Goal: Use online tool/utility: Utilize a website feature to perform a specific function

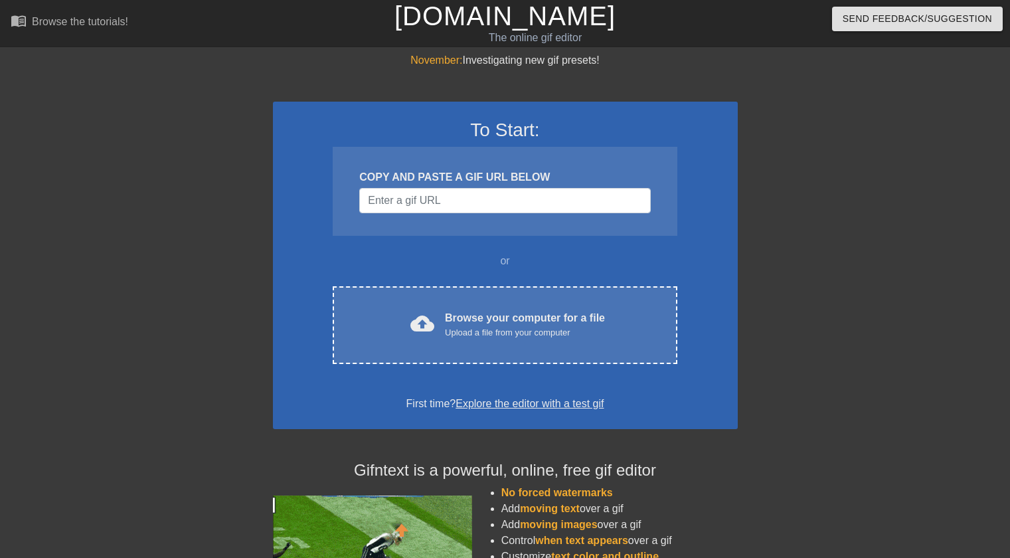
click at [0, 225] on div "November: Investigating new gif presets! To Start: COPY AND PASTE A GIF URL BEL…" at bounding box center [505, 377] width 1010 height 650
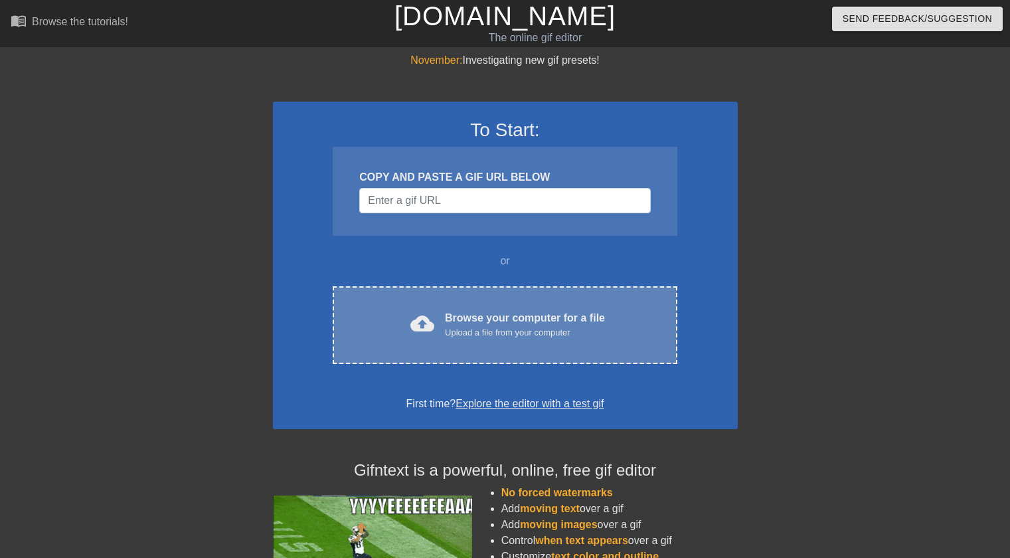
click at [471, 305] on div "cloud_upload Browse your computer for a file Upload a file from your computer C…" at bounding box center [505, 325] width 344 height 78
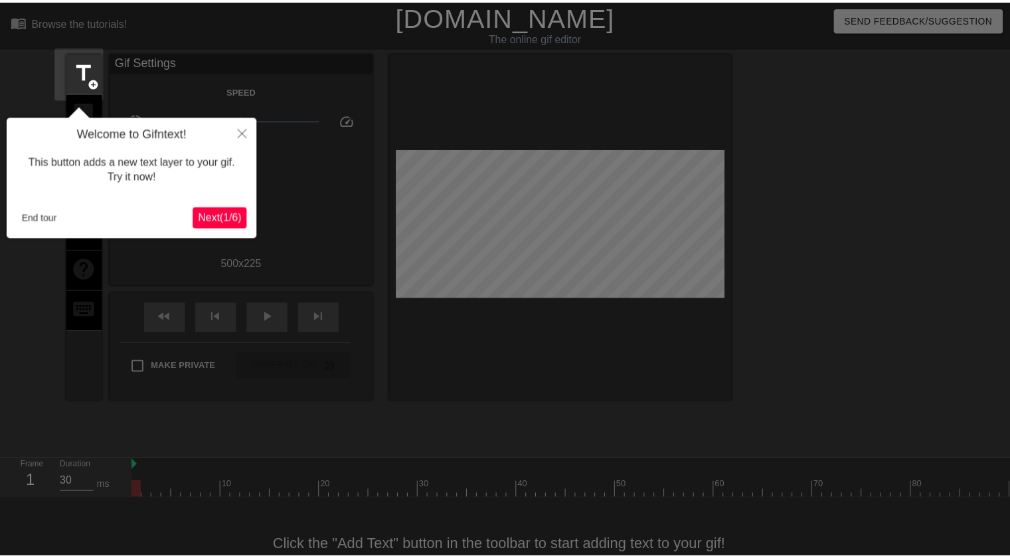
scroll to position [33, 0]
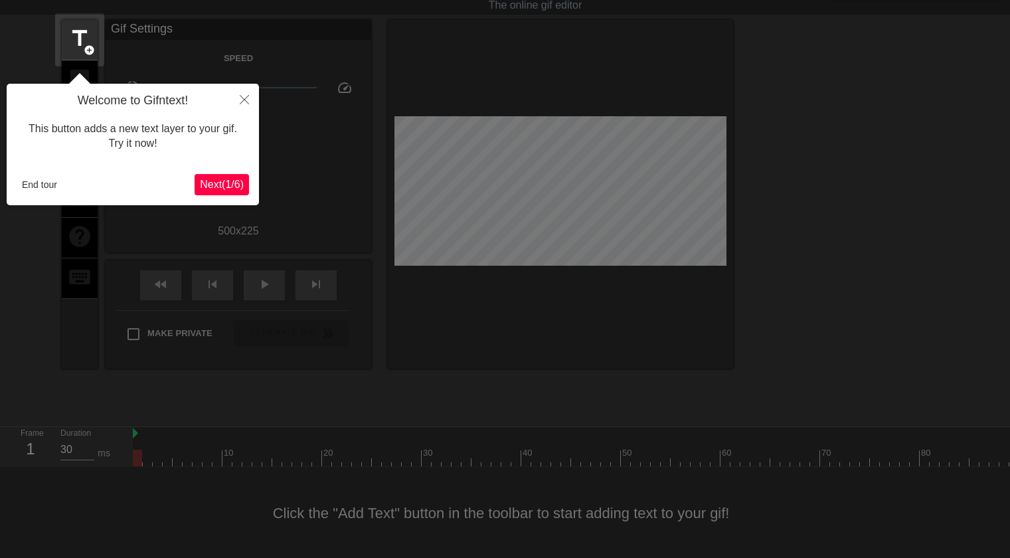
click at [221, 181] on span "Next ( 1 / 6 )" at bounding box center [222, 184] width 44 height 11
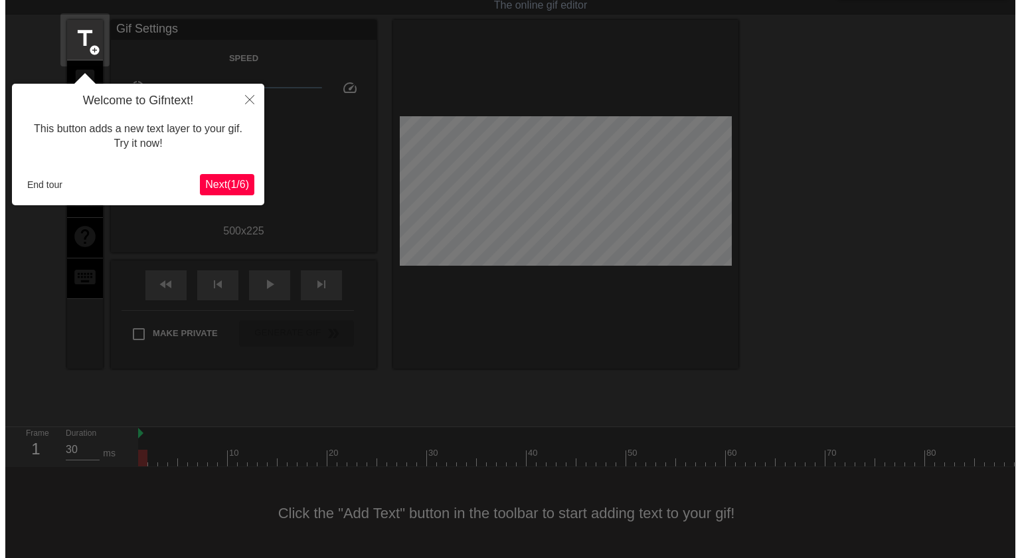
scroll to position [0, 0]
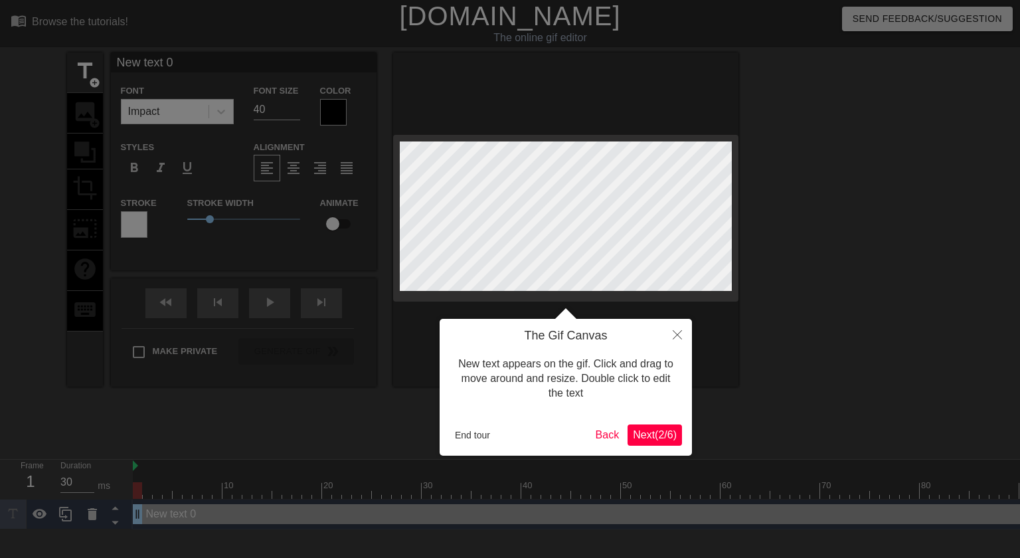
click at [651, 432] on span "Next ( 2 / 6 )" at bounding box center [655, 434] width 44 height 11
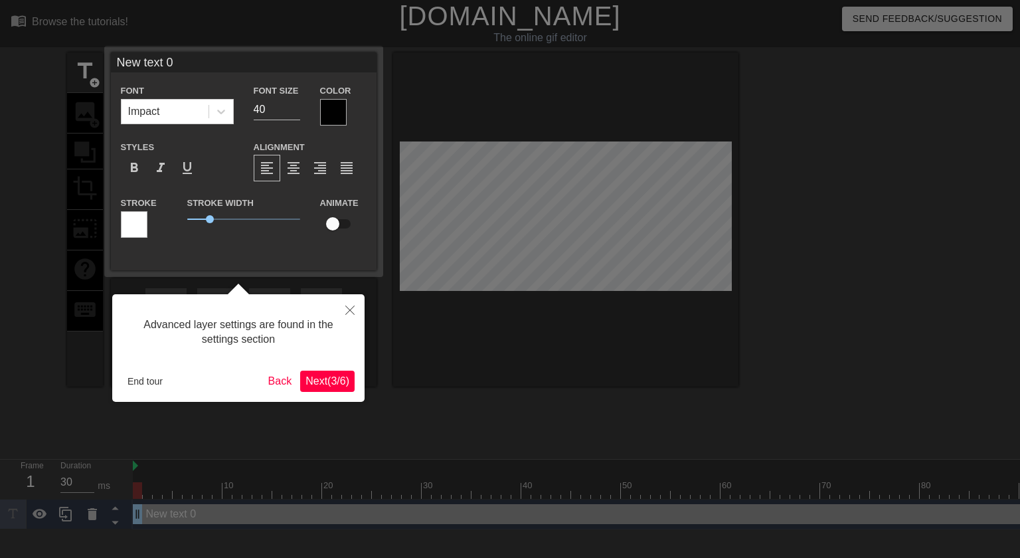
click at [329, 381] on span "Next ( 3 / 6 )" at bounding box center [327, 380] width 44 height 11
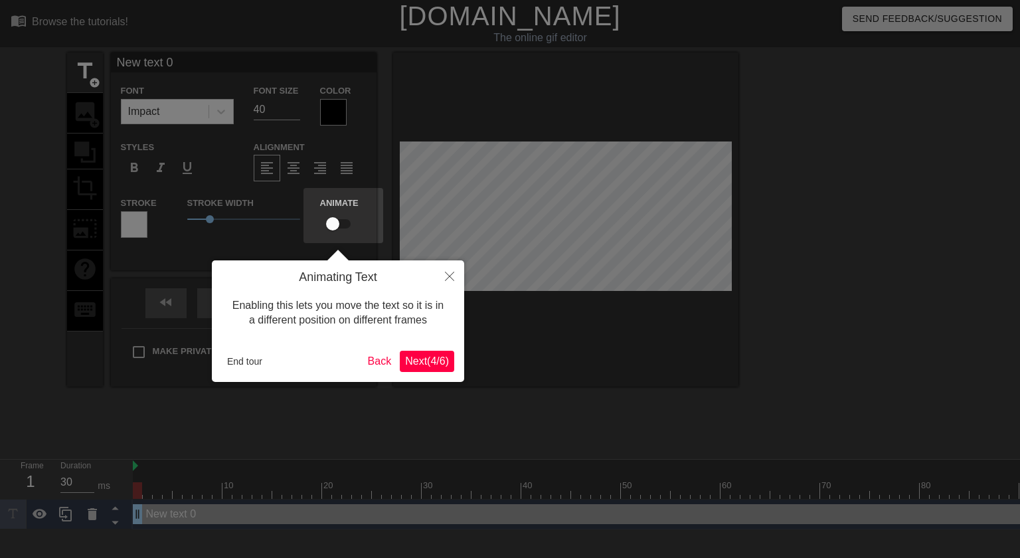
click at [428, 370] on button "Next ( 4 / 6 )" at bounding box center [427, 361] width 54 height 21
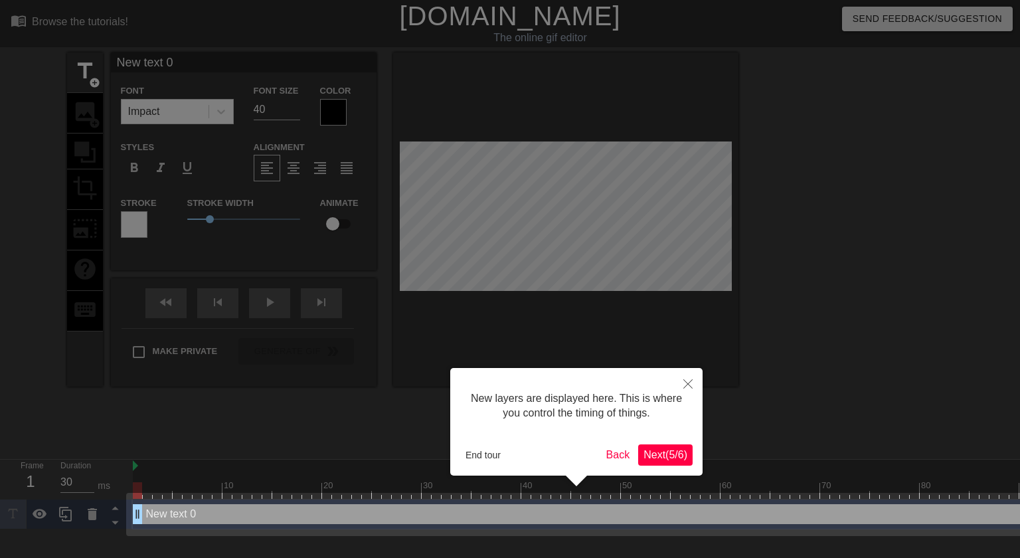
click at [649, 454] on span "Next ( 5 / 6 )" at bounding box center [665, 454] width 44 height 11
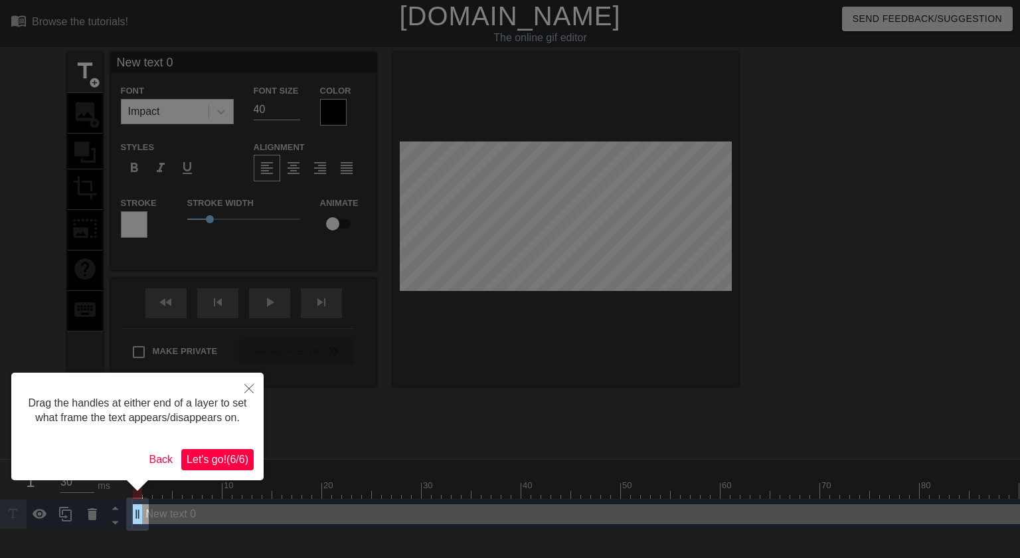
click at [217, 462] on span "Let's go! ( 6 / 6 )" at bounding box center [218, 458] width 62 height 11
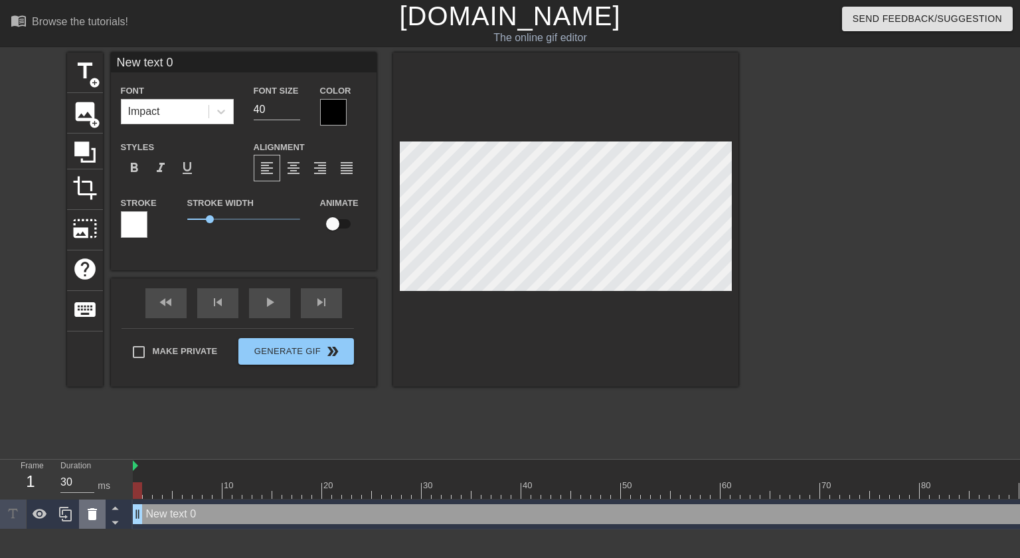
click at [84, 516] on icon at bounding box center [92, 514] width 16 height 16
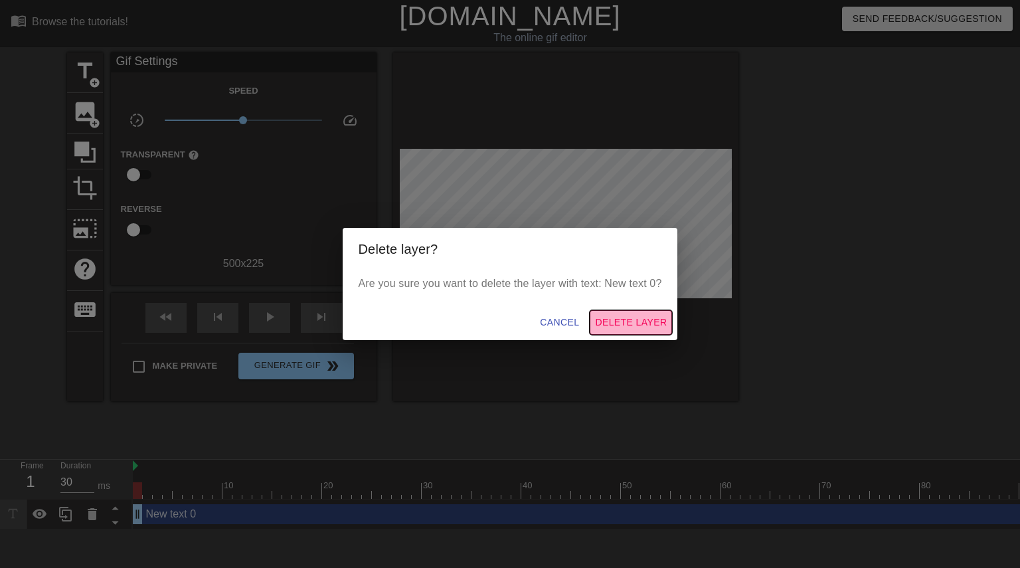
click at [623, 328] on span "Delete Layer" at bounding box center [631, 322] width 72 height 17
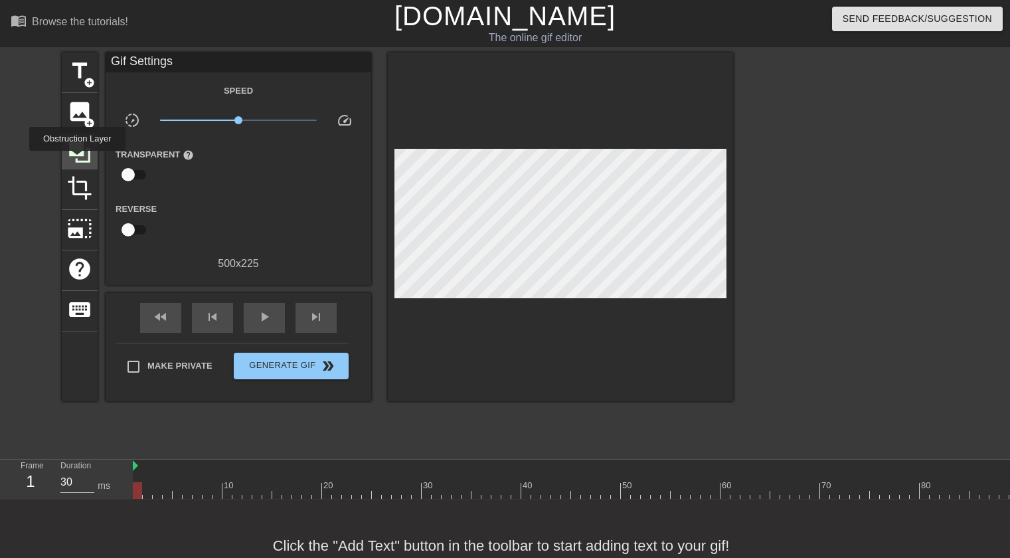
click at [77, 160] on icon at bounding box center [79, 151] width 21 height 21
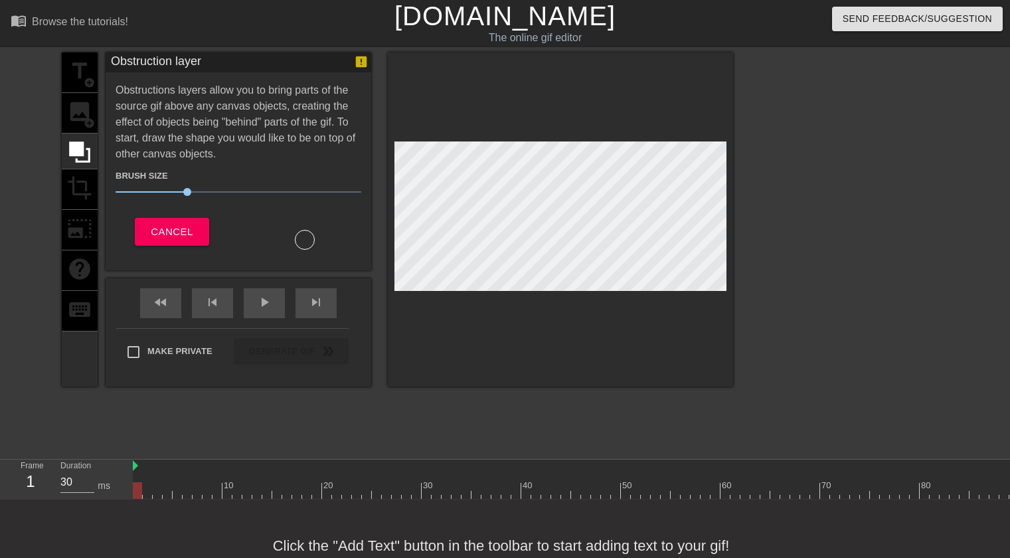
click at [90, 112] on div "title add_circle image add_circle crop photo_size_select_large help keyboard" at bounding box center [80, 219] width 36 height 334
click at [158, 225] on span "Cancel" at bounding box center [172, 231] width 42 height 17
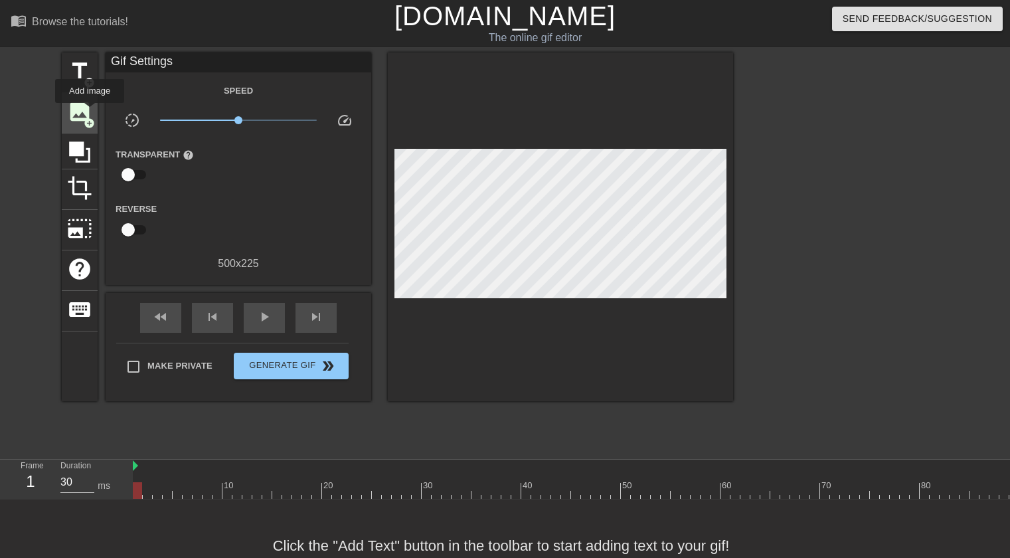
click at [90, 112] on span "image" at bounding box center [79, 111] width 25 height 25
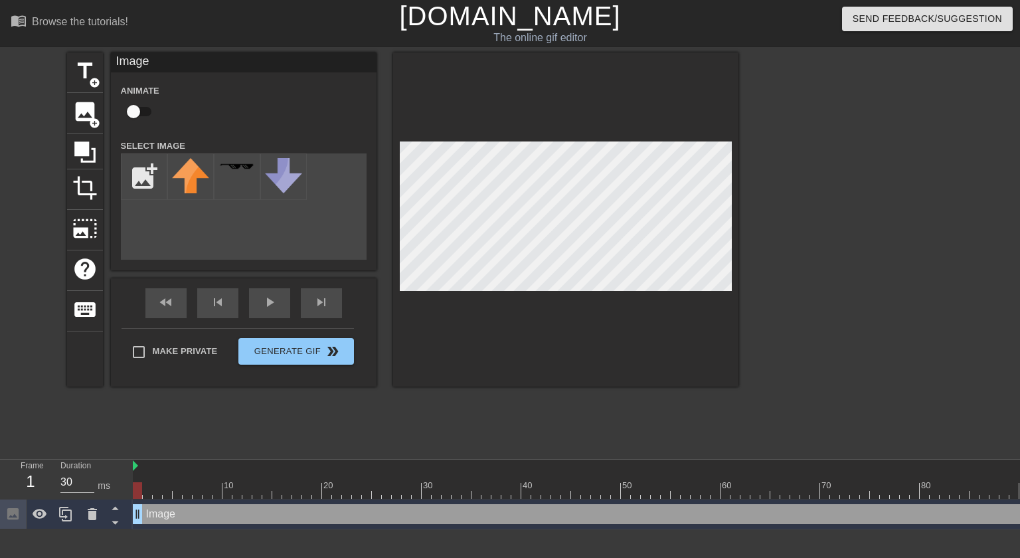
click at [0, 125] on div "title add_circle image add_circle crop photo_size_select_large help keyboard Im…" at bounding box center [510, 251] width 1020 height 398
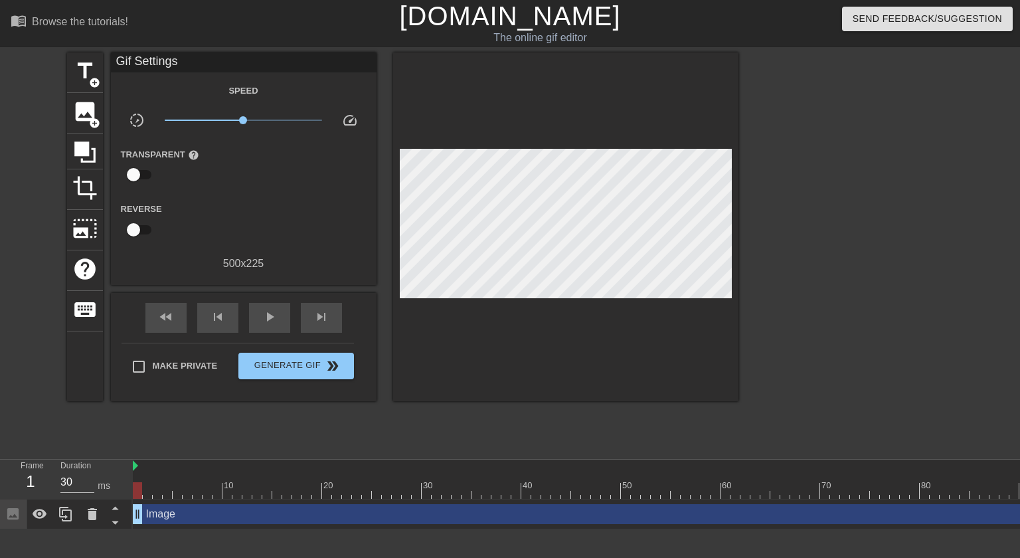
click at [0, 325] on div "title add_circle image add_circle crop photo_size_select_large help keyboard Gi…" at bounding box center [510, 251] width 1020 height 398
click at [87, 117] on span "image" at bounding box center [84, 111] width 25 height 25
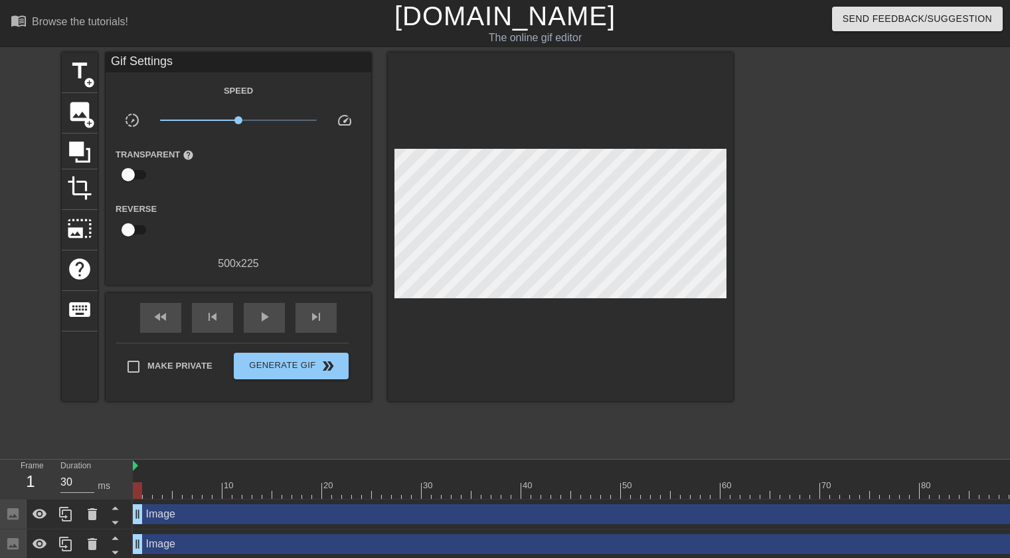
drag, startPoint x: 430, startPoint y: 136, endPoint x: 570, endPoint y: 133, distance: 140.1
click at [570, 133] on div at bounding box center [560, 226] width 345 height 349
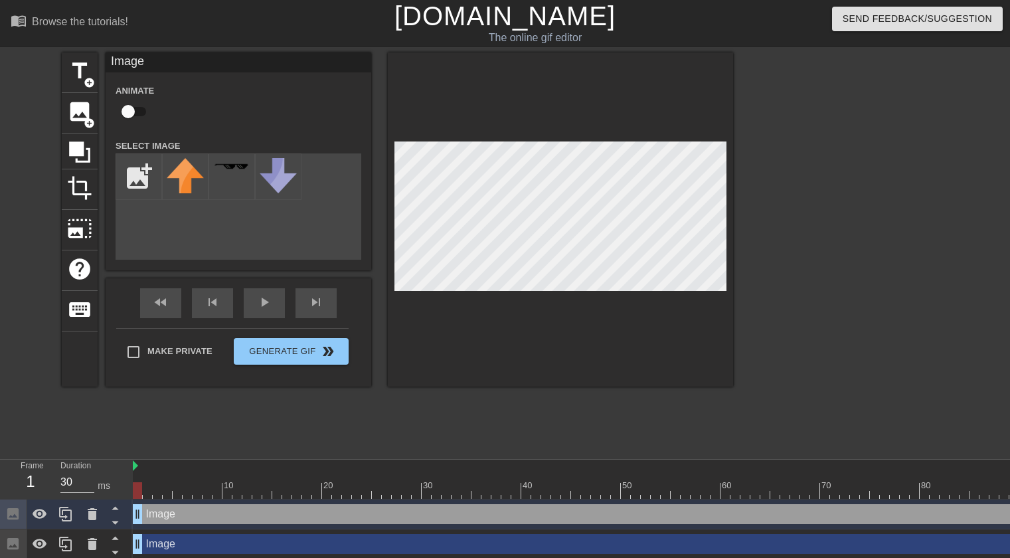
click at [359, 80] on div "title add_circle image add_circle crop photo_size_select_large help keyboard Im…" at bounding box center [397, 219] width 671 height 334
click at [145, 173] on input "file" at bounding box center [138, 176] width 45 height 45
type input "C:\fakepath\94baabfcec8450501204e35aac64f8b4.jpg"
click at [180, 191] on img at bounding box center [185, 191] width 37 height 66
click at [497, 369] on div at bounding box center [560, 219] width 345 height 334
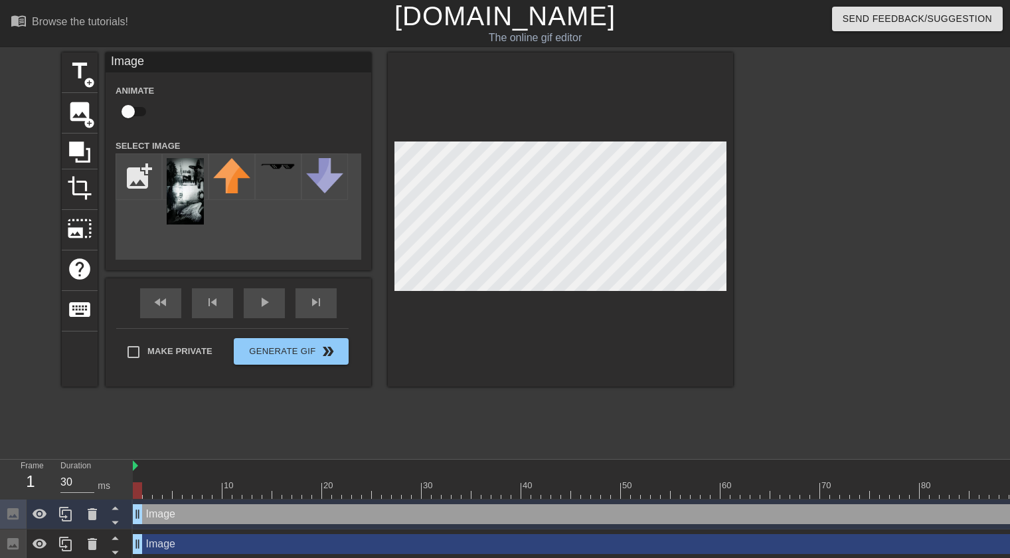
click at [380, 273] on div "title add_circle image add_circle crop photo_size_select_large help keyboard Im…" at bounding box center [397, 219] width 671 height 334
click at [742, 249] on div "title add_circle image add_circle crop photo_size_select_large help keyboard Im…" at bounding box center [505, 251] width 1010 height 398
click at [46, 515] on icon at bounding box center [40, 514] width 15 height 10
click at [46, 515] on icon at bounding box center [40, 514] width 15 height 13
click at [88, 543] on icon at bounding box center [92, 544] width 9 height 12
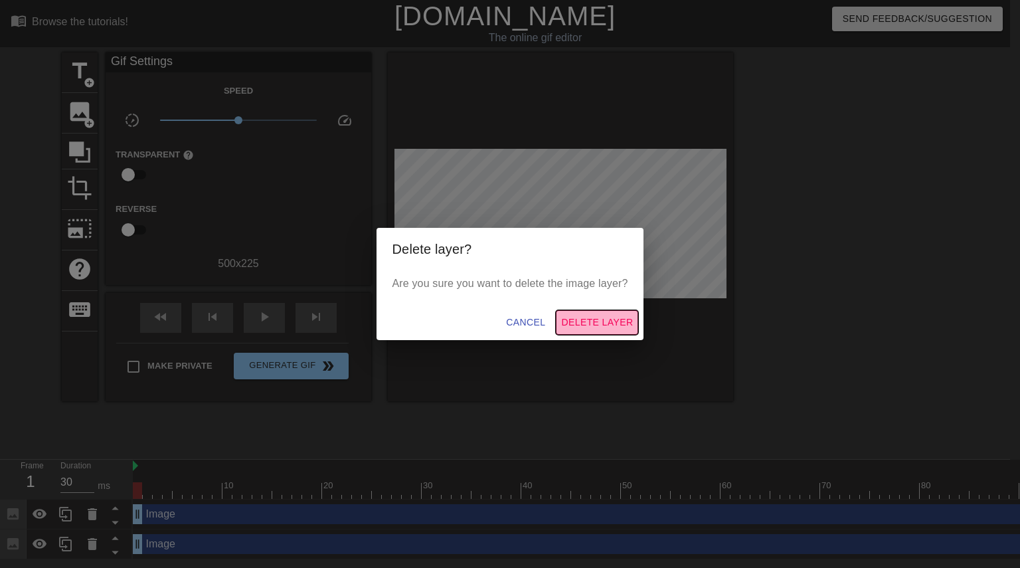
click at [603, 323] on span "Delete Layer" at bounding box center [597, 322] width 72 height 17
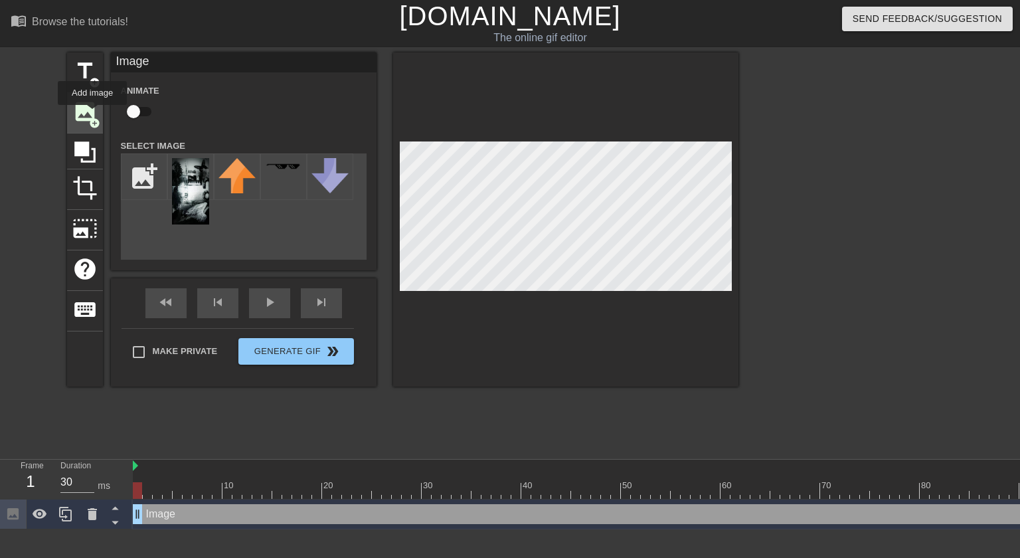
click at [92, 114] on span "image" at bounding box center [84, 111] width 25 height 25
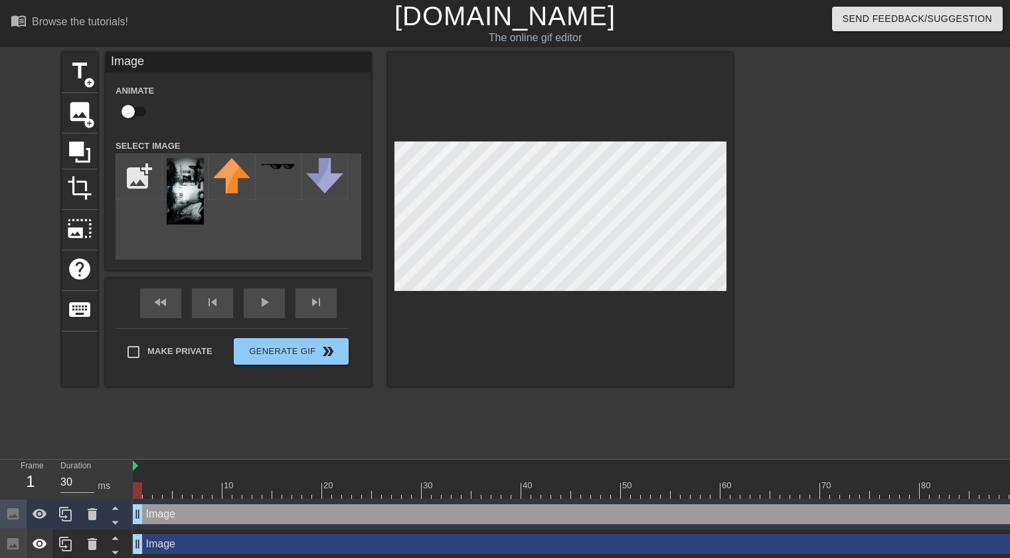
click at [39, 544] on icon at bounding box center [40, 543] width 15 height 10
click at [39, 544] on icon at bounding box center [40, 544] width 15 height 13
click at [39, 544] on icon at bounding box center [40, 543] width 15 height 10
click at [39, 544] on icon at bounding box center [40, 544] width 15 height 13
click at [93, 516] on icon at bounding box center [92, 514] width 9 height 12
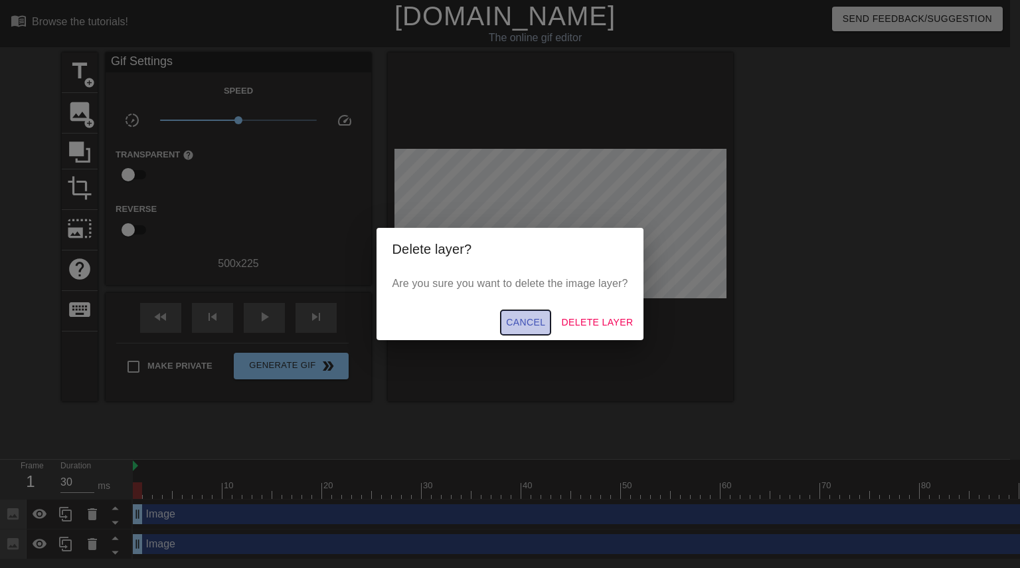
click at [525, 320] on span "Cancel" at bounding box center [525, 322] width 39 height 17
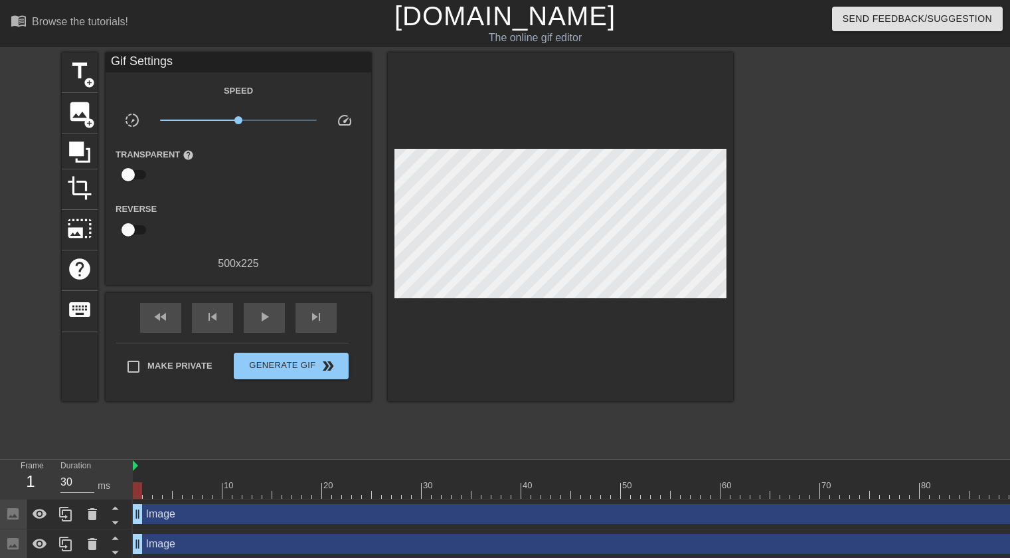
click at [8, 518] on icon at bounding box center [12, 513] width 11 height 11
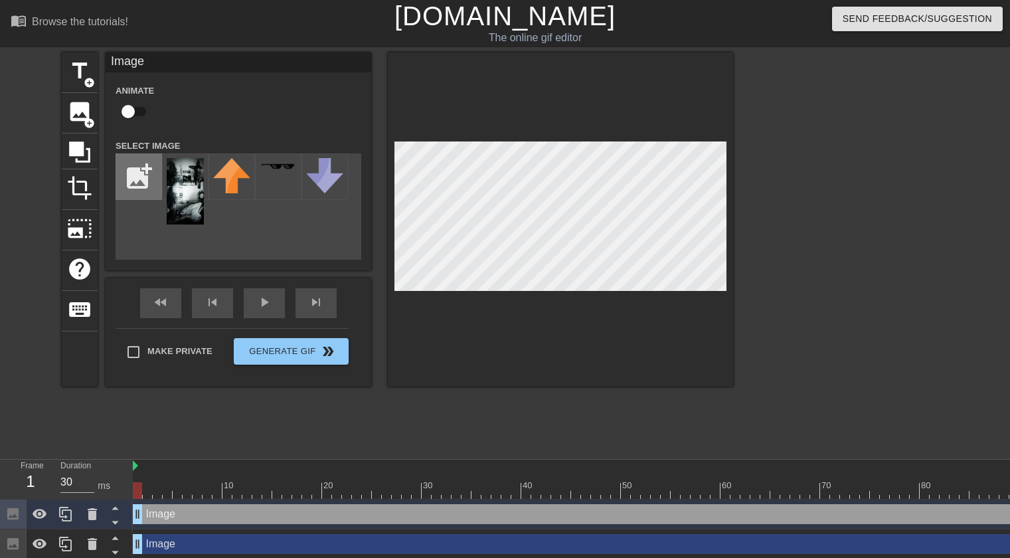
click at [145, 189] on input "file" at bounding box center [138, 176] width 45 height 45
type input "C:\fakepath\38248a3958638a803a2dd8d312d69fcf.gif"
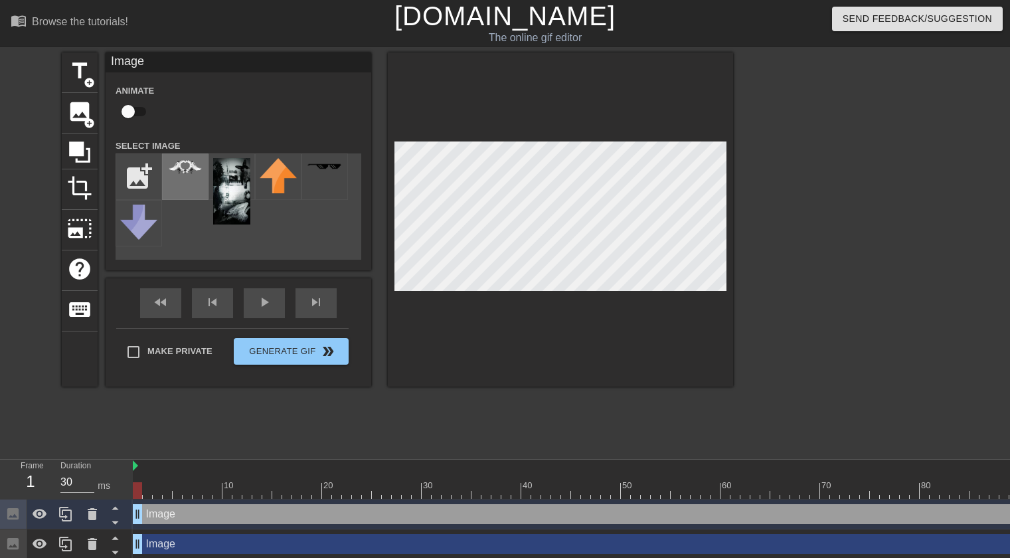
click at [189, 173] on img at bounding box center [185, 166] width 37 height 17
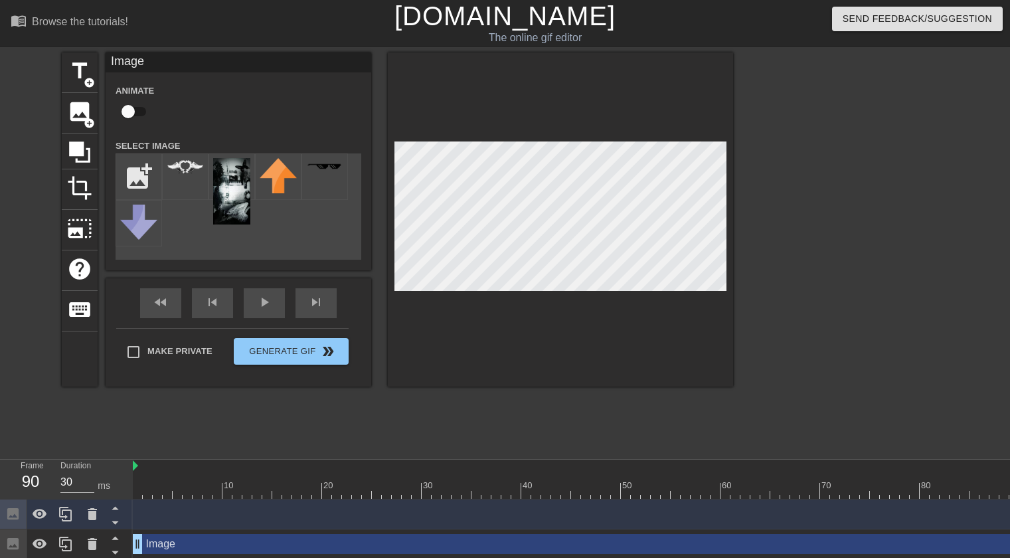
drag, startPoint x: 137, startPoint y: 515, endPoint x: 1019, endPoint y: 531, distance: 881.8
click at [1009, 531] on html "menu_book Browse the tutorials! [DOMAIN_NAME] The online gif editor Send Feedba…" at bounding box center [505, 279] width 1010 height 559
click at [91, 515] on icon at bounding box center [92, 514] width 9 height 12
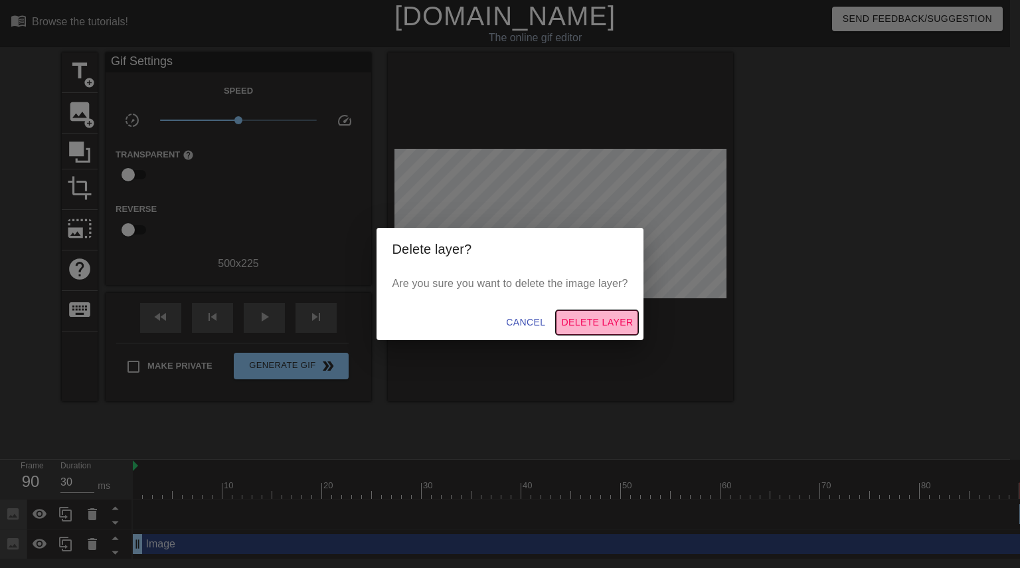
click at [620, 322] on span "Delete Layer" at bounding box center [597, 322] width 72 height 17
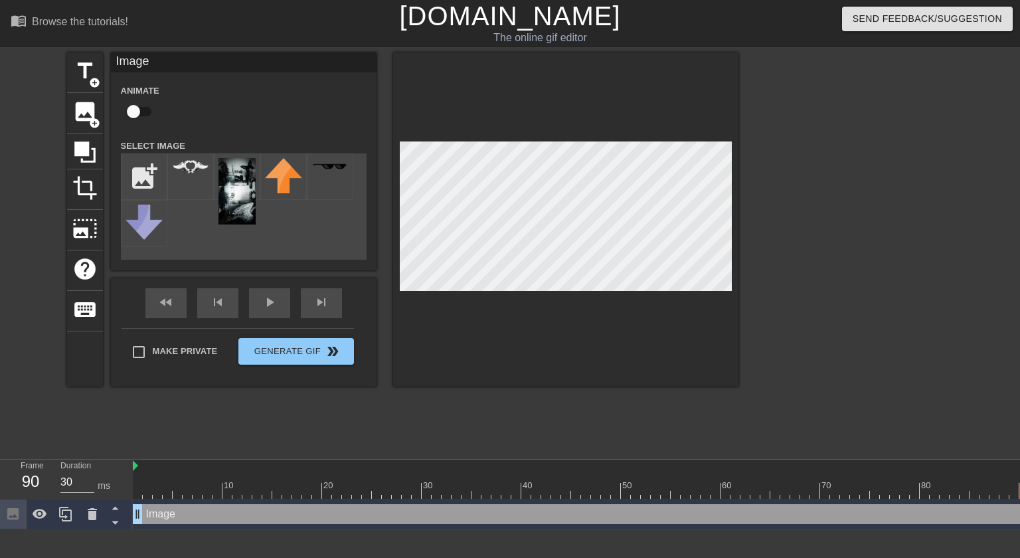
click at [550, 427] on div "title add_circle image add_circle crop photo_size_select_large help keyboard Im…" at bounding box center [402, 251] width 671 height 398
click at [509, 88] on div at bounding box center [565, 219] width 345 height 334
click at [183, 184] on div at bounding box center [190, 176] width 46 height 46
click at [239, 208] on img at bounding box center [236, 191] width 37 height 66
click at [150, 183] on input "file" at bounding box center [143, 176] width 45 height 45
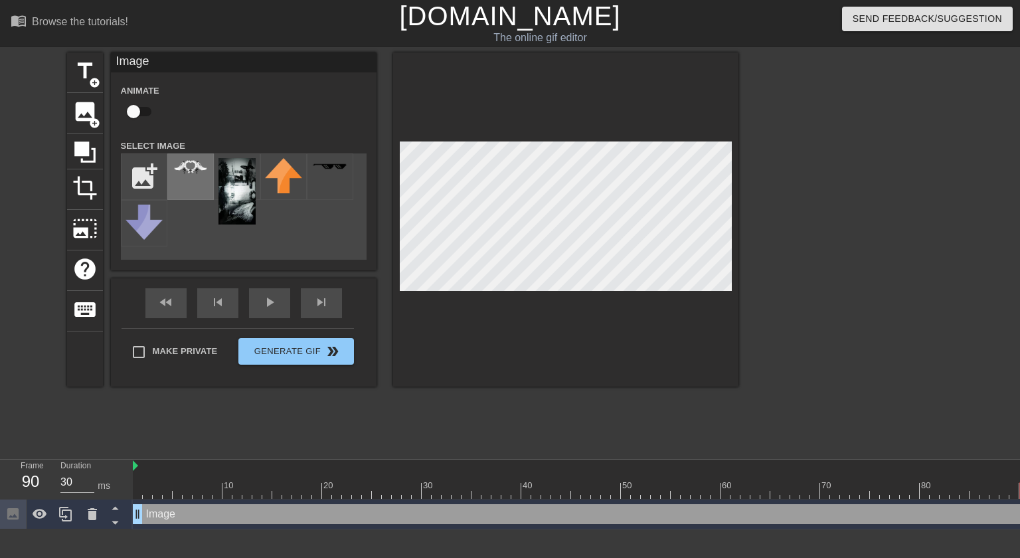
click at [189, 164] on img at bounding box center [190, 166] width 37 height 17
click at [238, 177] on img at bounding box center [236, 191] width 37 height 66
click at [84, 153] on icon at bounding box center [84, 151] width 21 height 21
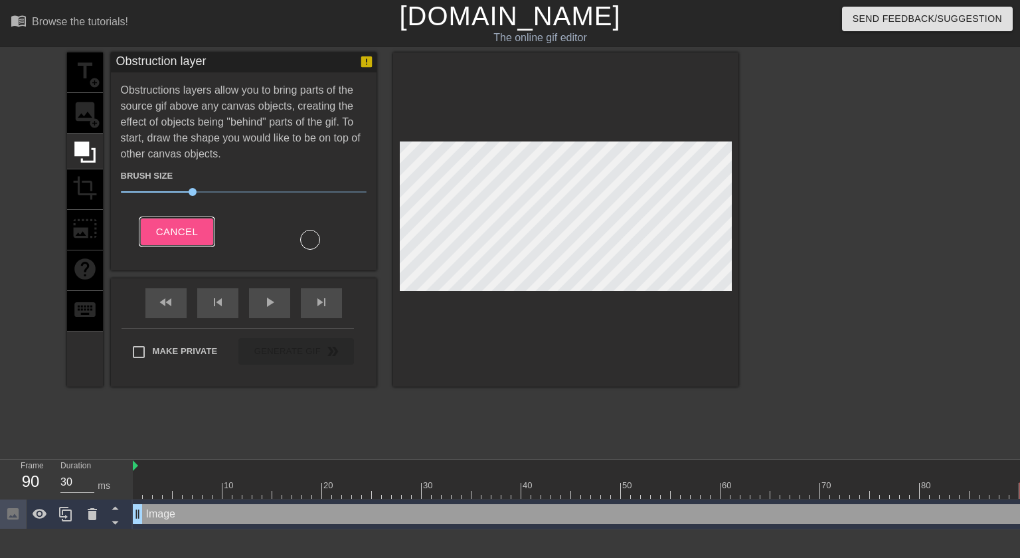
click at [183, 235] on span "Cancel" at bounding box center [177, 231] width 42 height 17
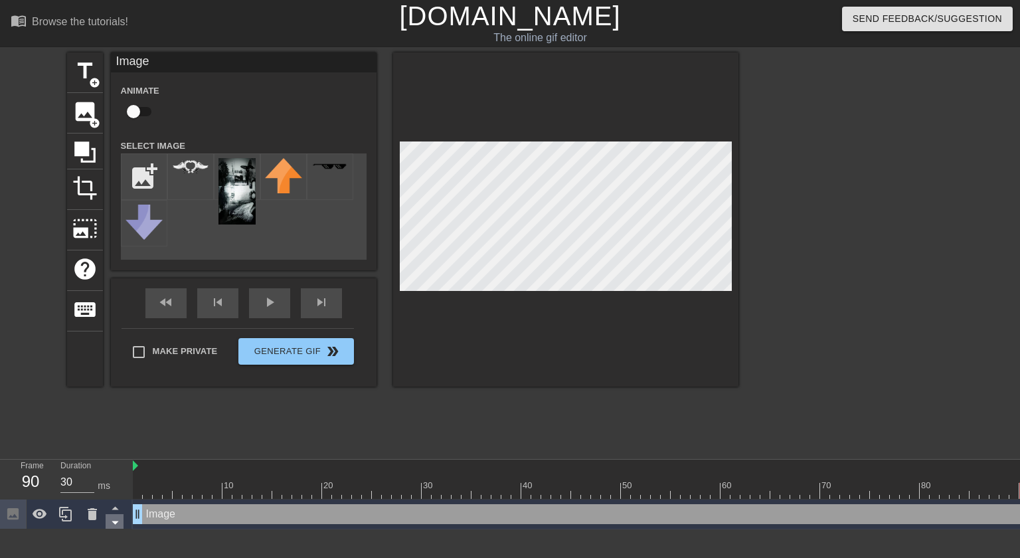
click at [117, 530] on icon at bounding box center [115, 522] width 17 height 17
click at [117, 518] on icon at bounding box center [115, 522] width 17 height 17
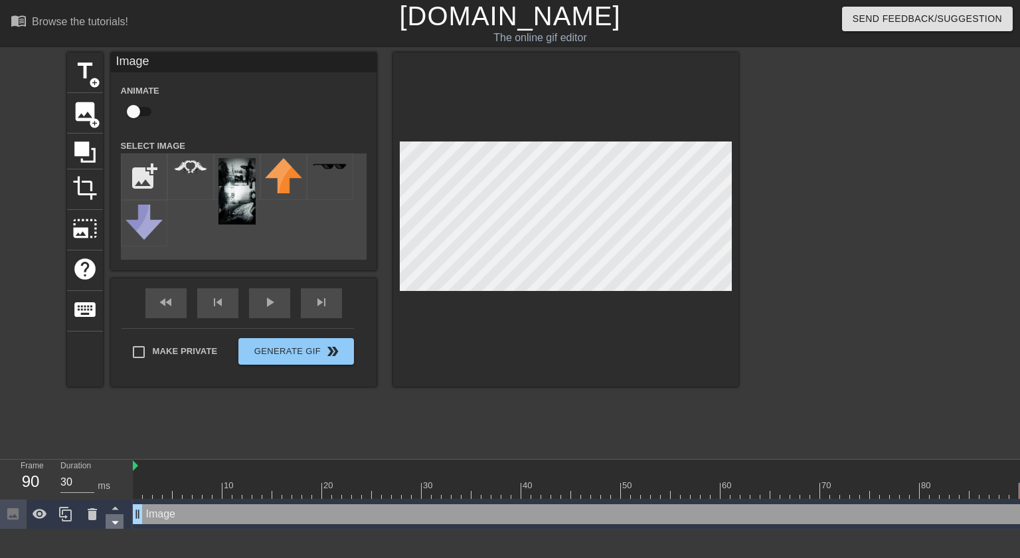
click at [117, 518] on icon at bounding box center [115, 522] width 17 height 17
click at [40, 513] on icon at bounding box center [40, 514] width 15 height 10
click at [40, 513] on icon at bounding box center [40, 514] width 15 height 13
click at [62, 516] on icon at bounding box center [66, 514] width 16 height 16
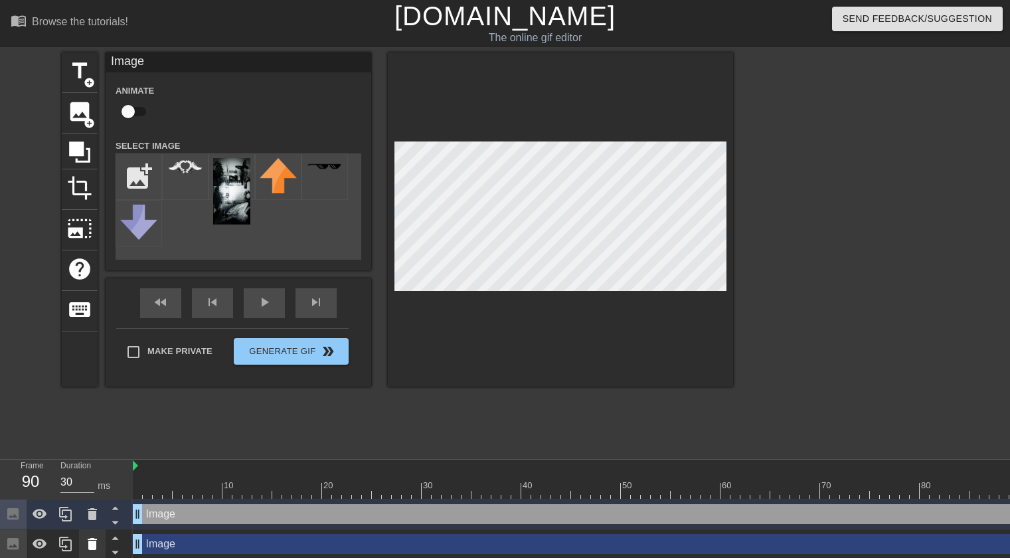
click at [94, 534] on div at bounding box center [92, 543] width 27 height 29
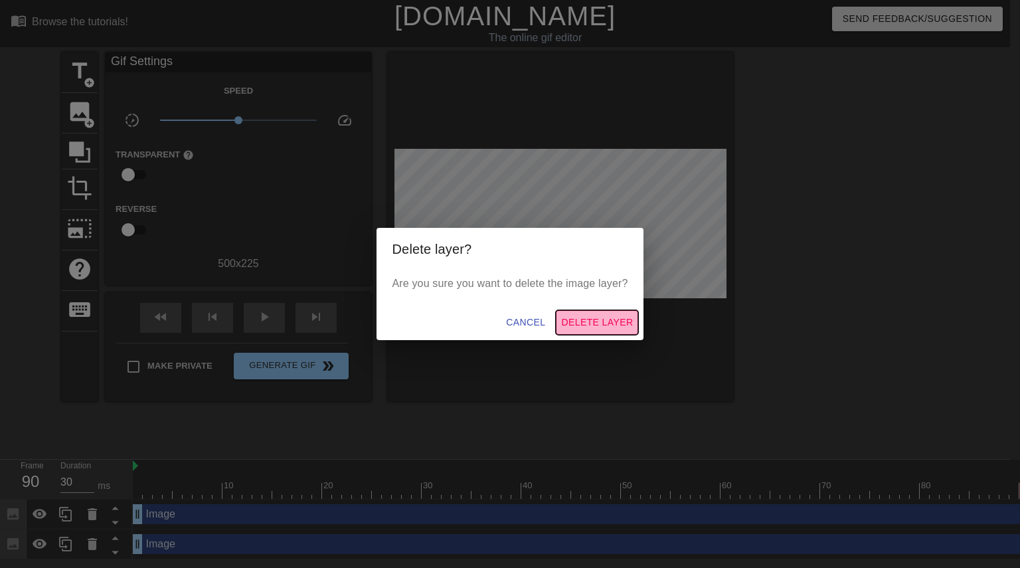
click at [605, 316] on span "Delete Layer" at bounding box center [597, 322] width 72 height 17
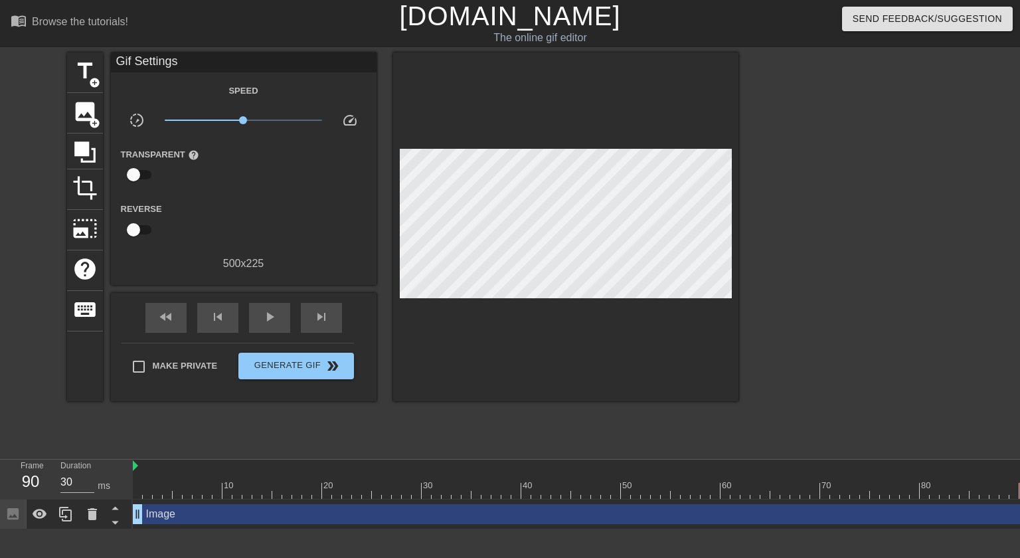
click at [0, 375] on div "title add_circle image add_circle crop photo_size_select_large help keyboard Gi…" at bounding box center [510, 251] width 1020 height 398
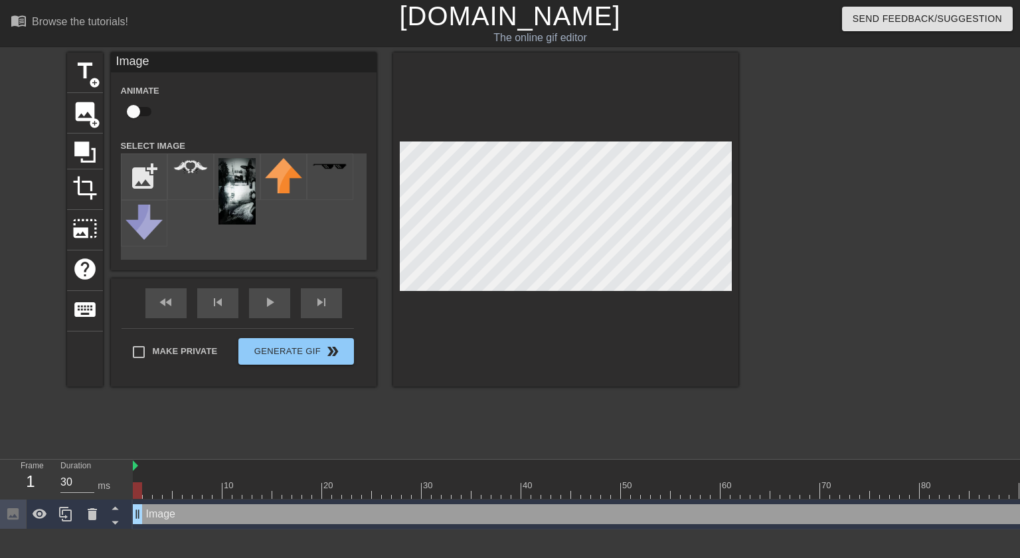
drag, startPoint x: 503, startPoint y: 522, endPoint x: 614, endPoint y: 475, distance: 121.3
click at [614, 475] on div "10 20 30 40 50 60 70 80 90 Image drag_handle drag_handle" at bounding box center [576, 494] width 887 height 70
type input "30"
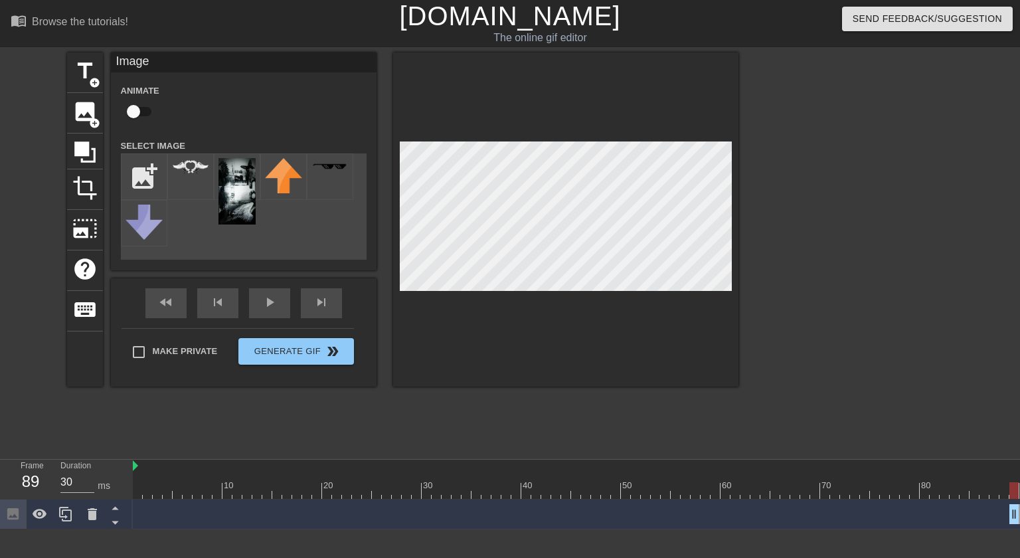
drag, startPoint x: 139, startPoint y: 513, endPoint x: 1019, endPoint y: 506, distance: 880.3
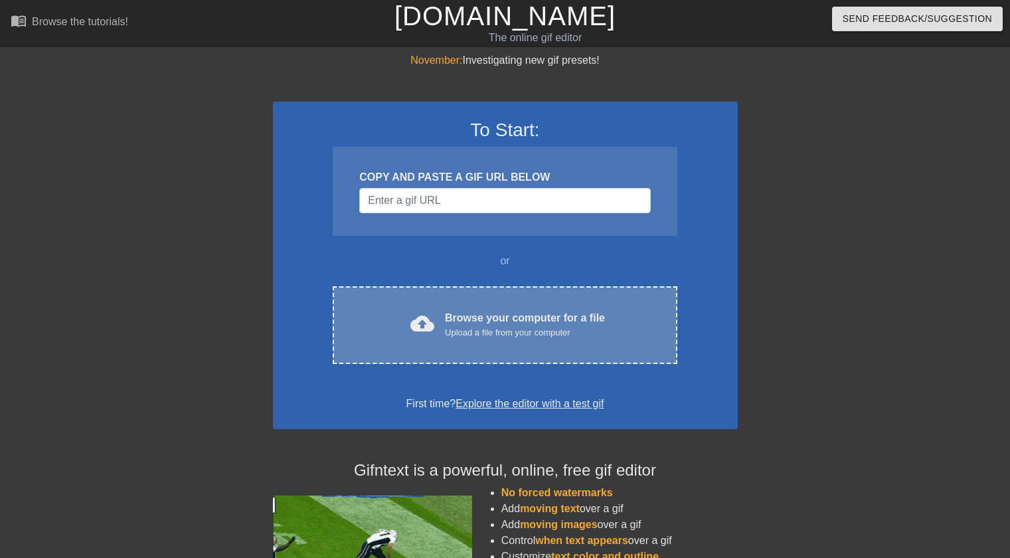
click at [518, 299] on div "cloud_upload Browse your computer for a file Upload a file from your computer C…" at bounding box center [505, 325] width 344 height 78
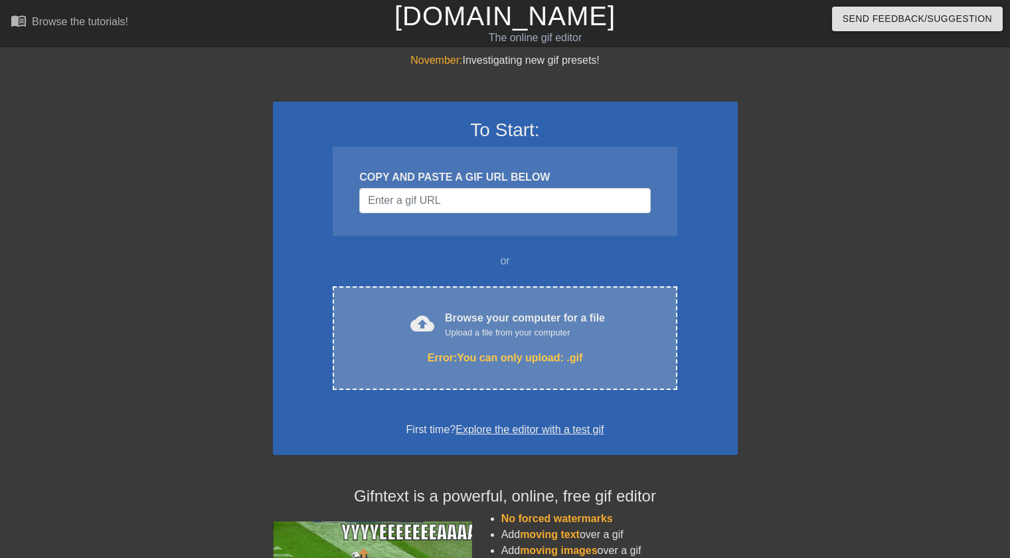
click at [525, 339] on div "Upload a file from your computer" at bounding box center [525, 332] width 160 height 13
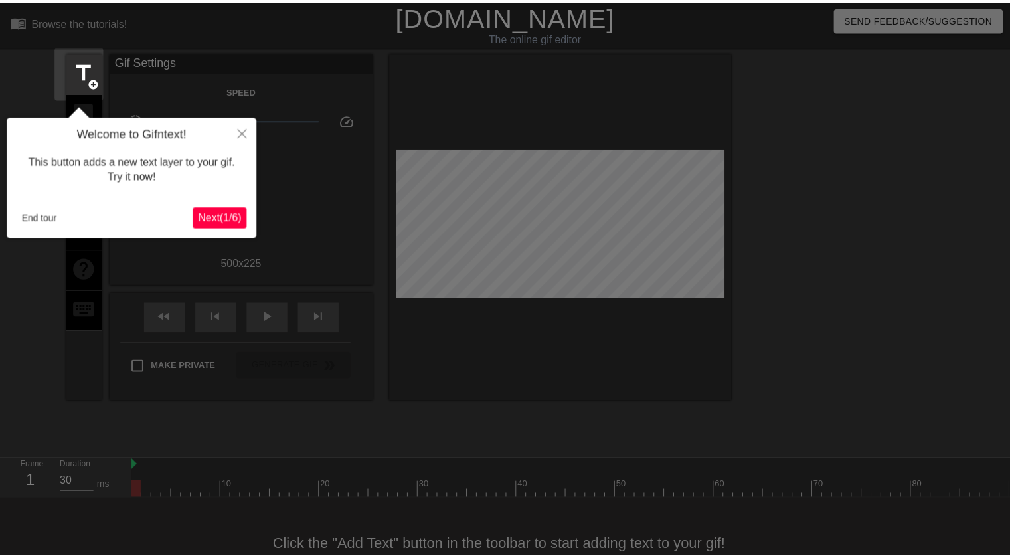
scroll to position [33, 0]
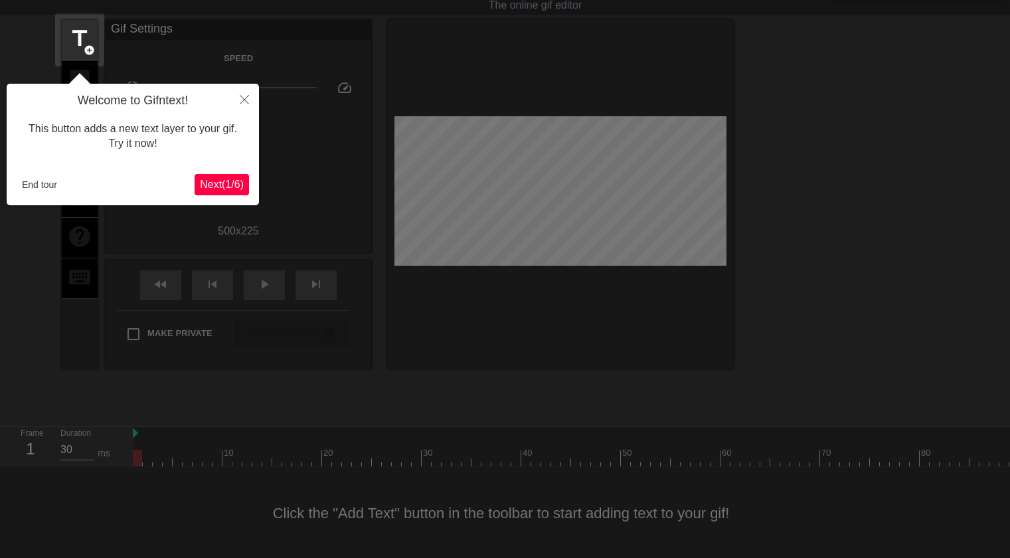
click at [230, 179] on span "Next ( 1 / 6 )" at bounding box center [222, 184] width 44 height 11
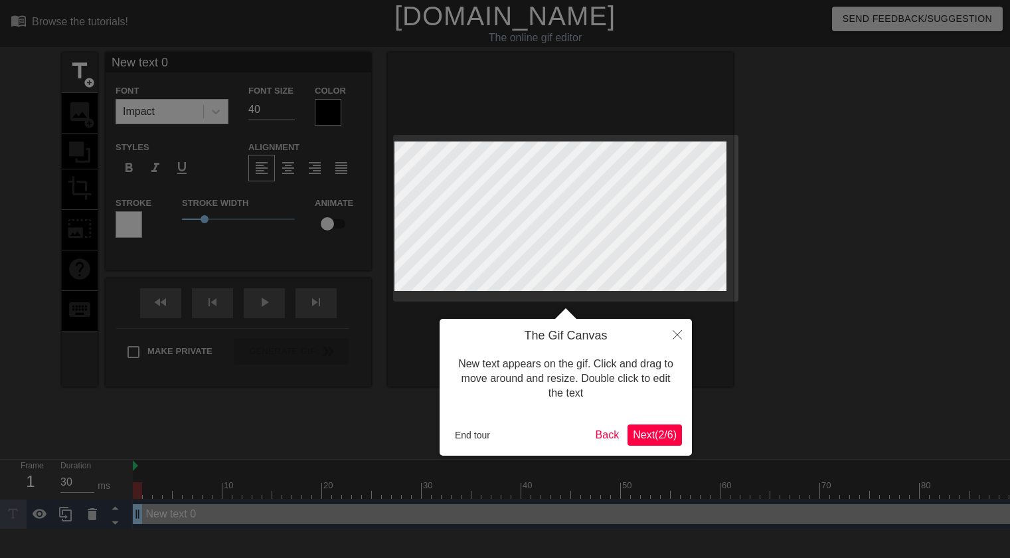
scroll to position [0, 0]
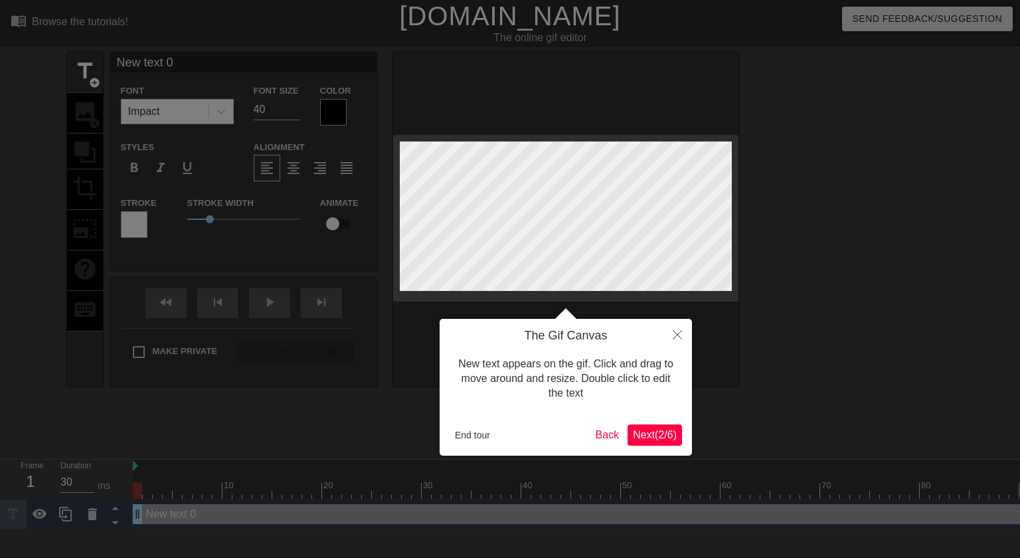
click at [652, 435] on span "Next ( 2 / 6 )" at bounding box center [655, 434] width 44 height 11
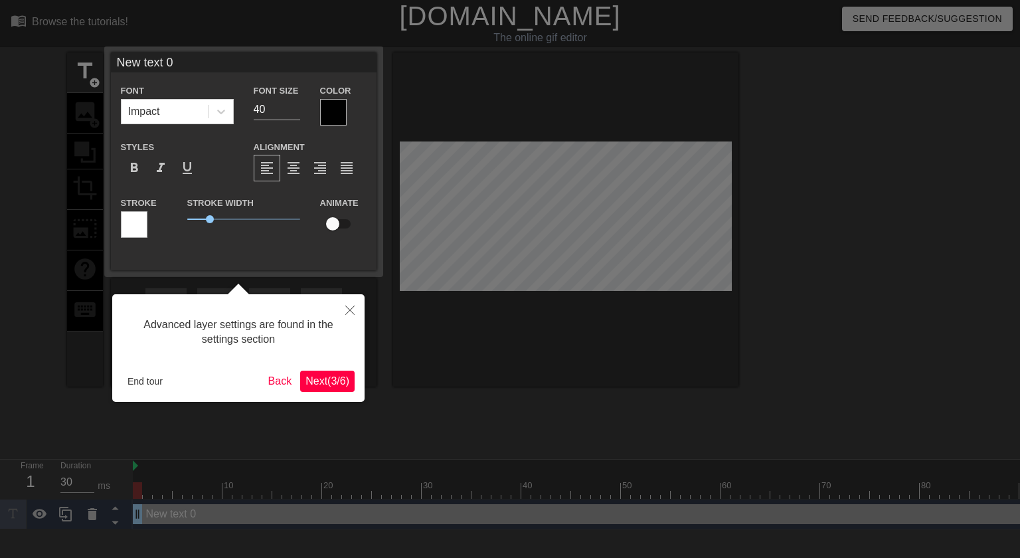
click at [323, 378] on span "Next ( 3 / 6 )" at bounding box center [327, 380] width 44 height 11
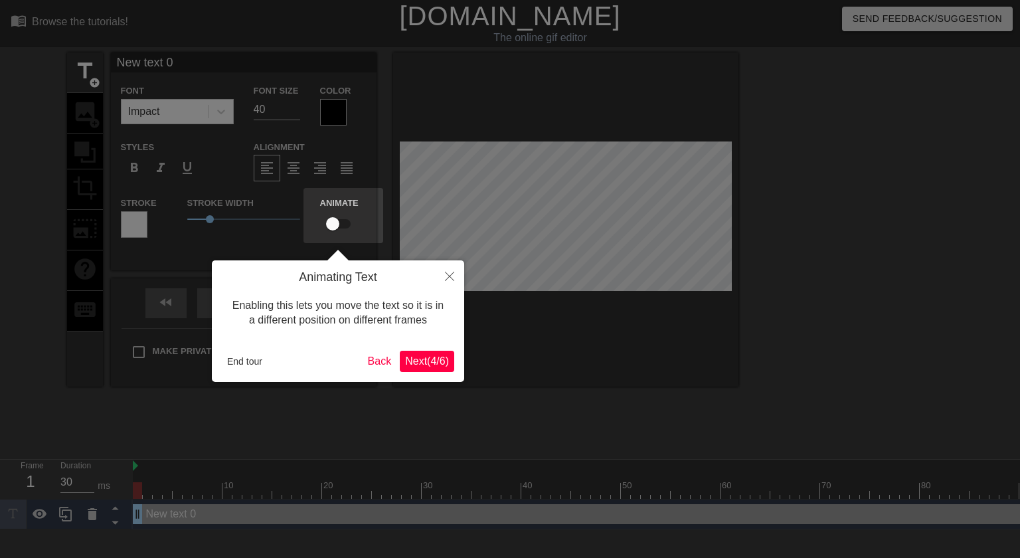
click at [414, 360] on span "Next ( 4 / 6 )" at bounding box center [427, 360] width 44 height 11
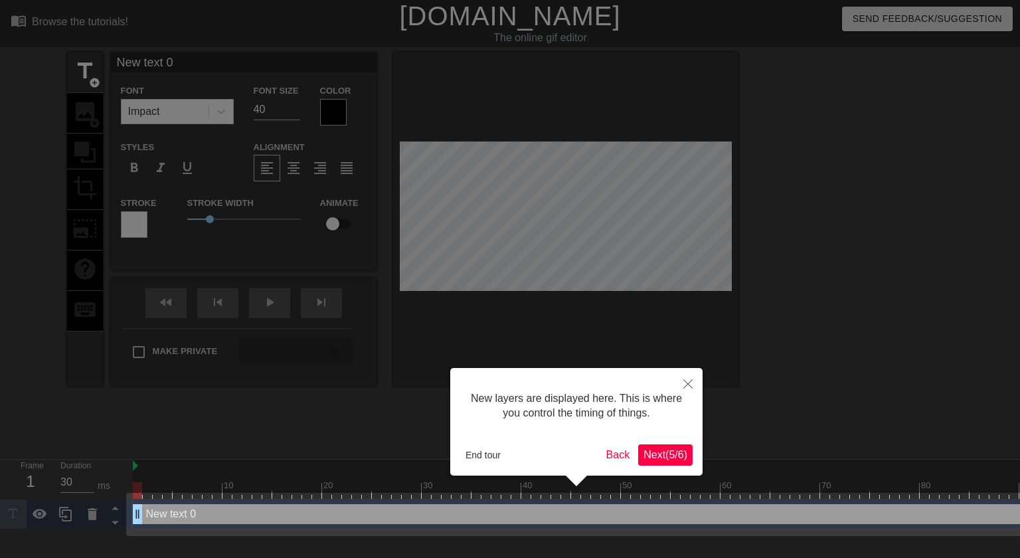
click at [672, 445] on button "Next ( 5 / 6 )" at bounding box center [665, 454] width 54 height 21
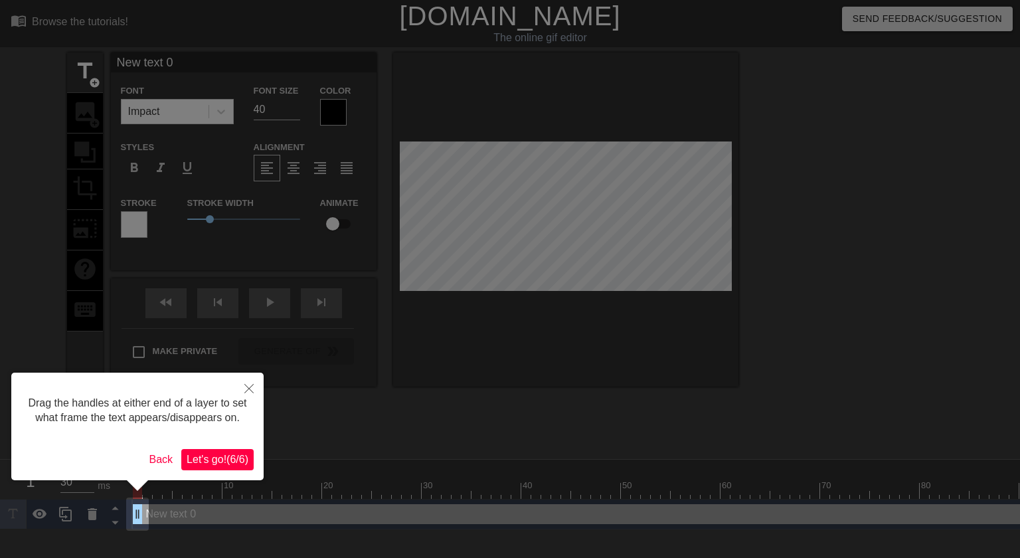
click at [199, 454] on span "Let's go! ( 6 / 6 )" at bounding box center [218, 458] width 62 height 11
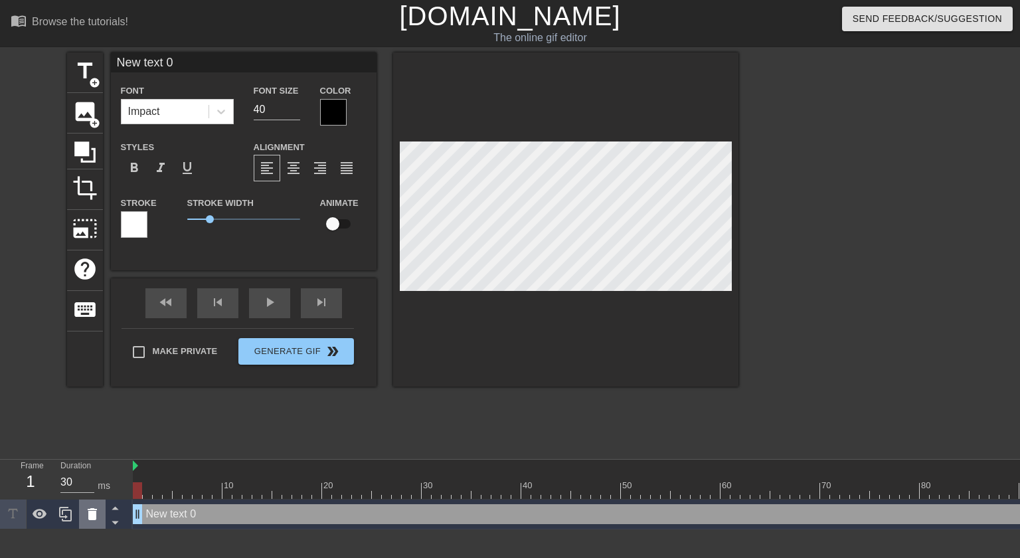
click at [88, 516] on icon at bounding box center [92, 514] width 9 height 12
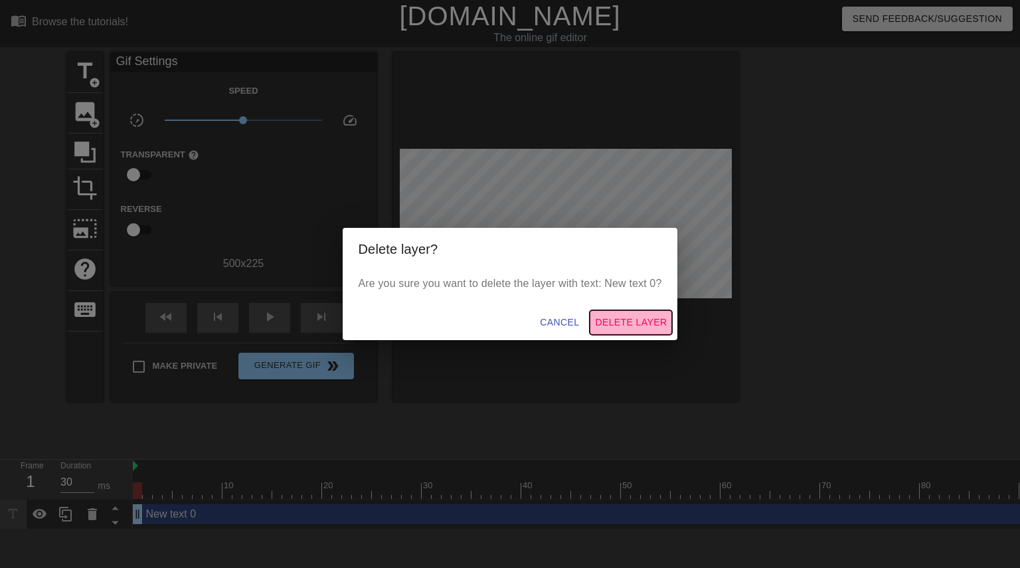
click at [631, 319] on span "Delete Layer" at bounding box center [631, 322] width 72 height 17
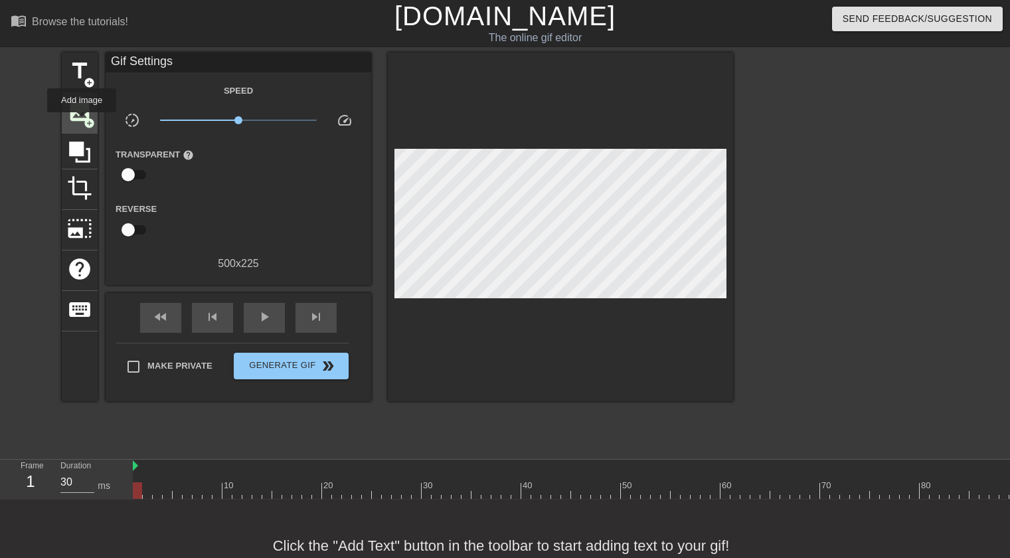
click at [82, 121] on span "image" at bounding box center [79, 111] width 25 height 25
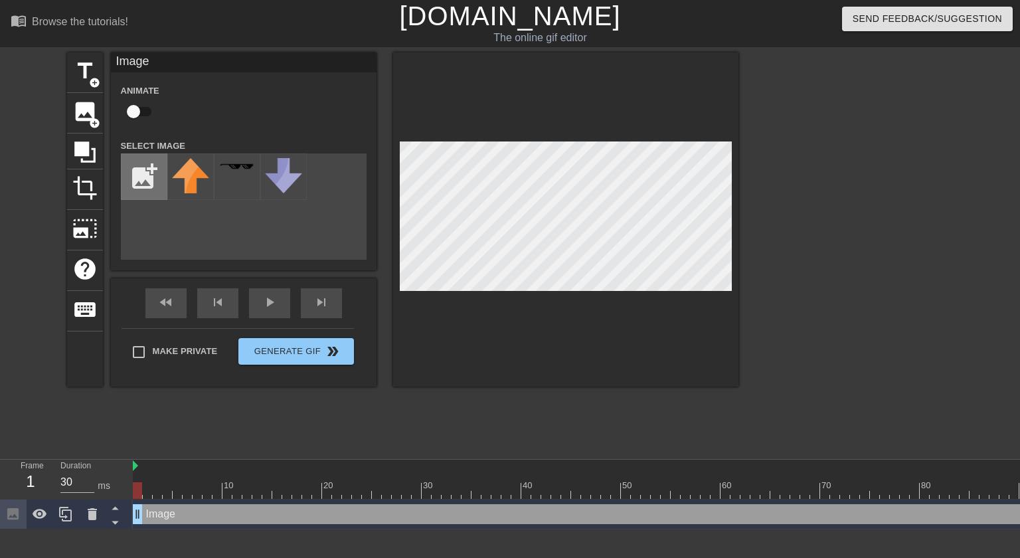
click at [143, 171] on input "file" at bounding box center [143, 176] width 45 height 45
click at [161, 180] on input "file" at bounding box center [143, 176] width 45 height 45
type input "C:\fakepath\38248a3958638a803a2dd8d312d69fcf.gif"
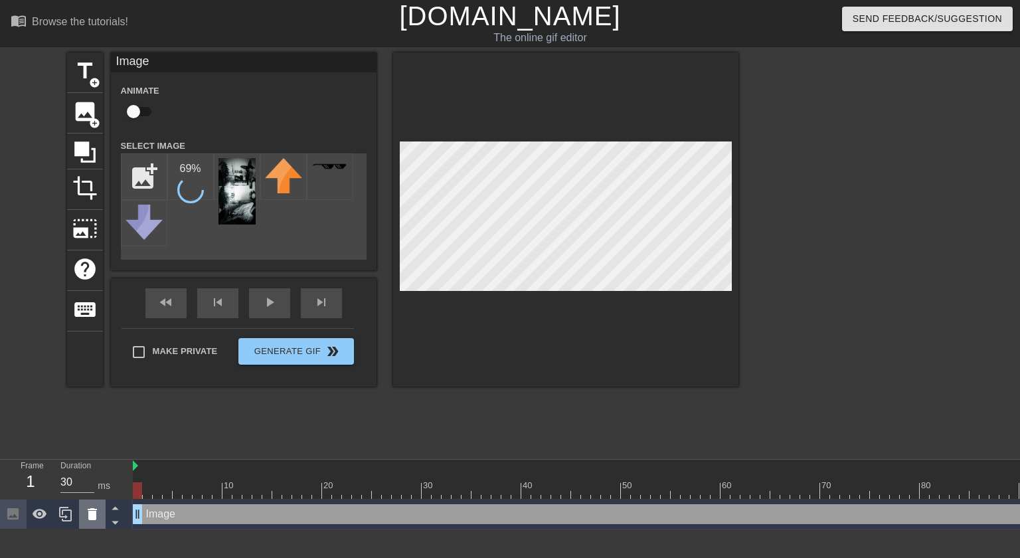
click at [90, 519] on icon at bounding box center [92, 514] width 9 height 12
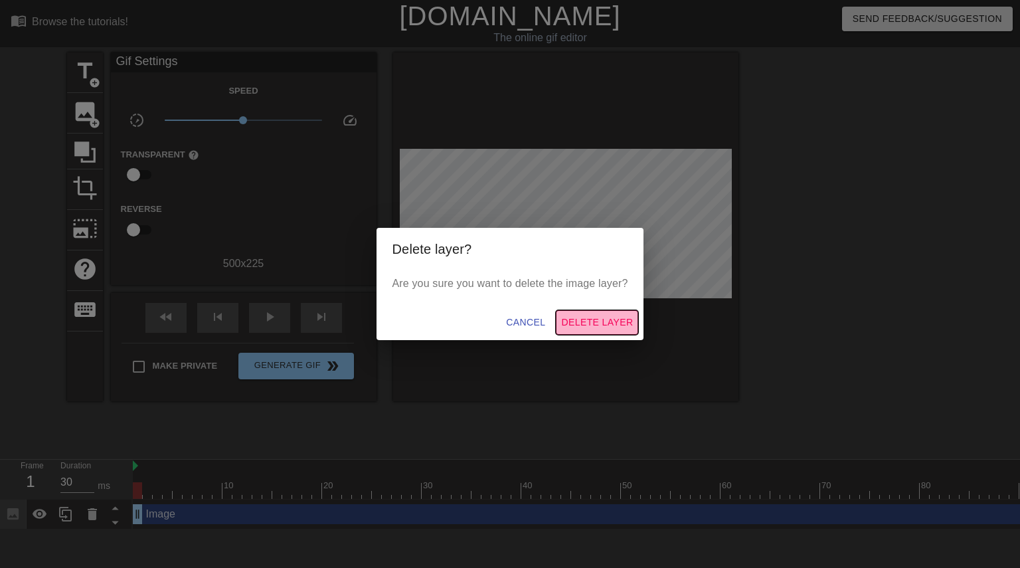
click at [608, 323] on span "Delete Layer" at bounding box center [597, 322] width 72 height 17
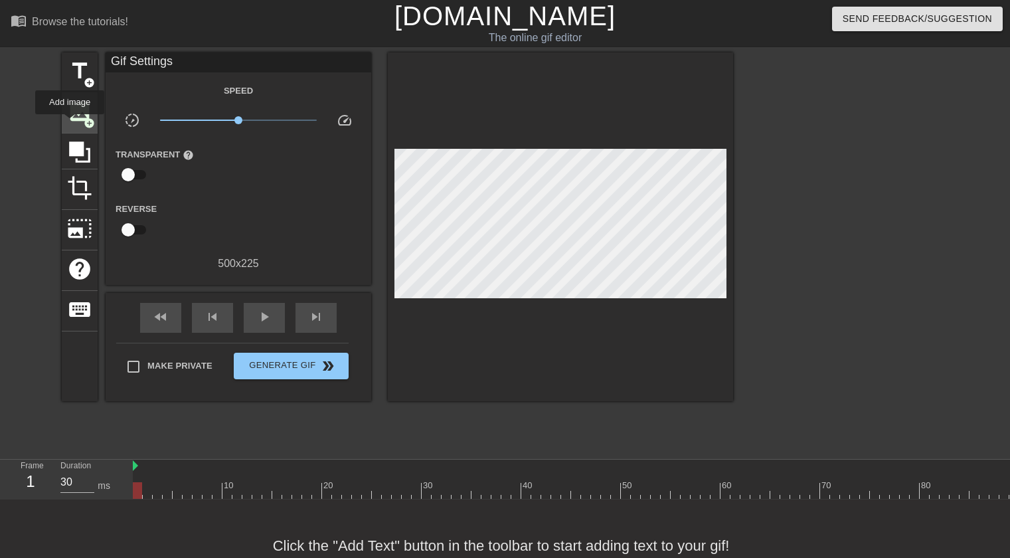
click at [70, 123] on div "image add_circle" at bounding box center [80, 113] width 36 height 40
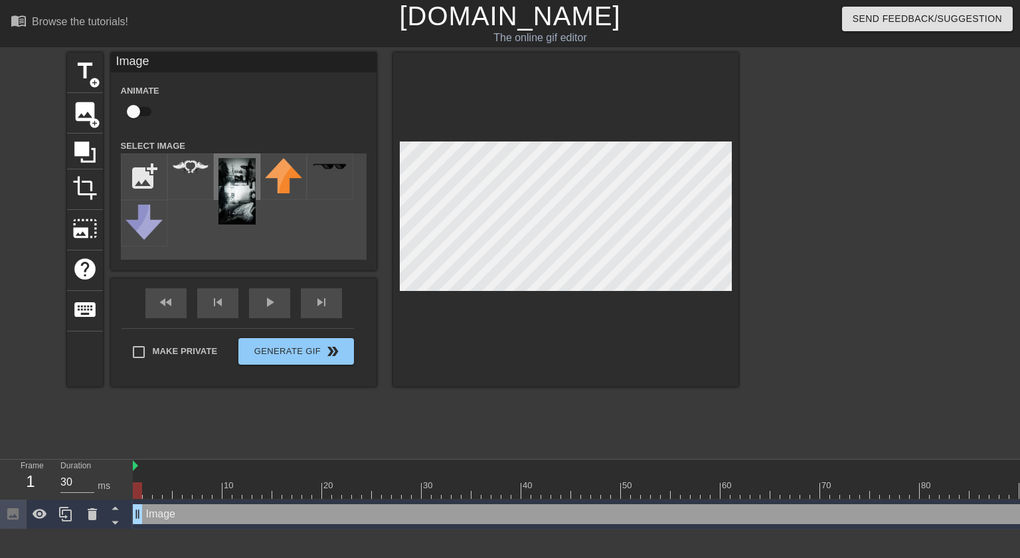
click at [256, 177] on div at bounding box center [237, 176] width 46 height 46
click at [567, 301] on div at bounding box center [565, 219] width 345 height 334
click at [746, 260] on div "title add_circle image add_circle crop photo_size_select_large help keyboard Im…" at bounding box center [510, 251] width 1020 height 398
click at [382, 279] on div "title add_circle image add_circle crop photo_size_select_large help keyboard Im…" at bounding box center [402, 219] width 671 height 334
click at [197, 177] on div at bounding box center [190, 176] width 46 height 46
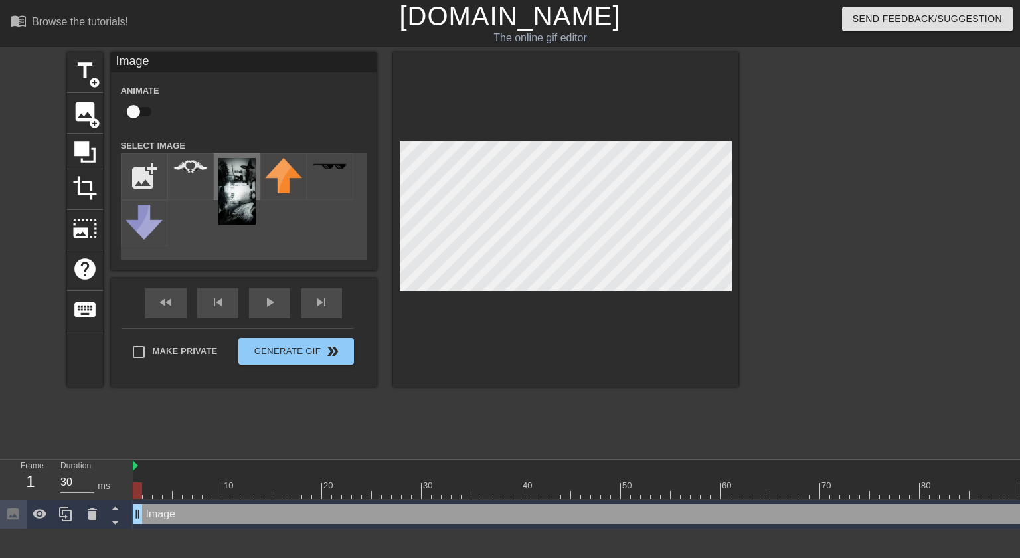
click at [240, 181] on img at bounding box center [236, 191] width 37 height 66
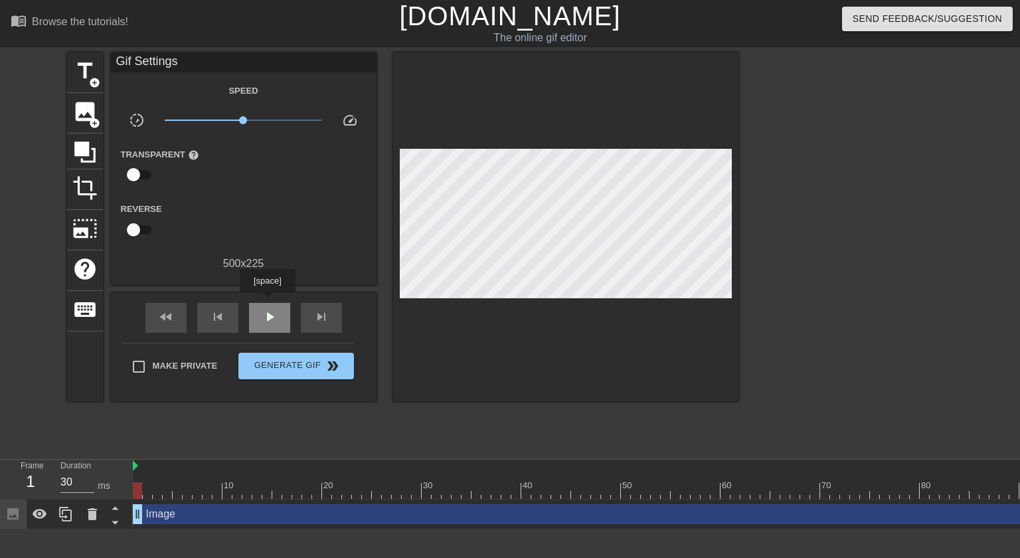
click at [267, 303] on div "play_arrow" at bounding box center [269, 318] width 41 height 30
click at [258, 315] on div "pause" at bounding box center [269, 318] width 41 height 30
click at [90, 114] on span "image" at bounding box center [84, 111] width 25 height 25
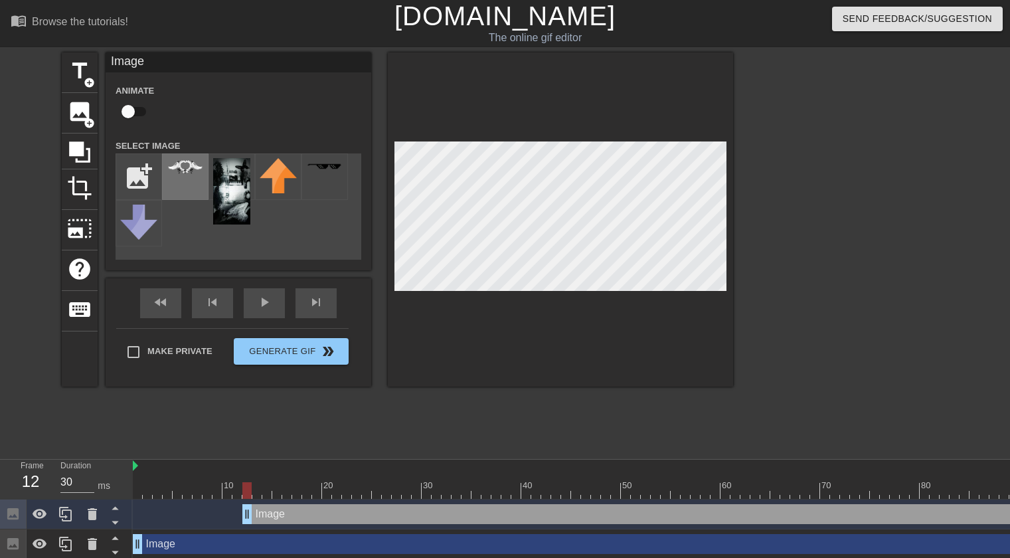
click at [193, 169] on img at bounding box center [185, 166] width 37 height 17
click at [129, 167] on input "file" at bounding box center [138, 176] width 45 height 45
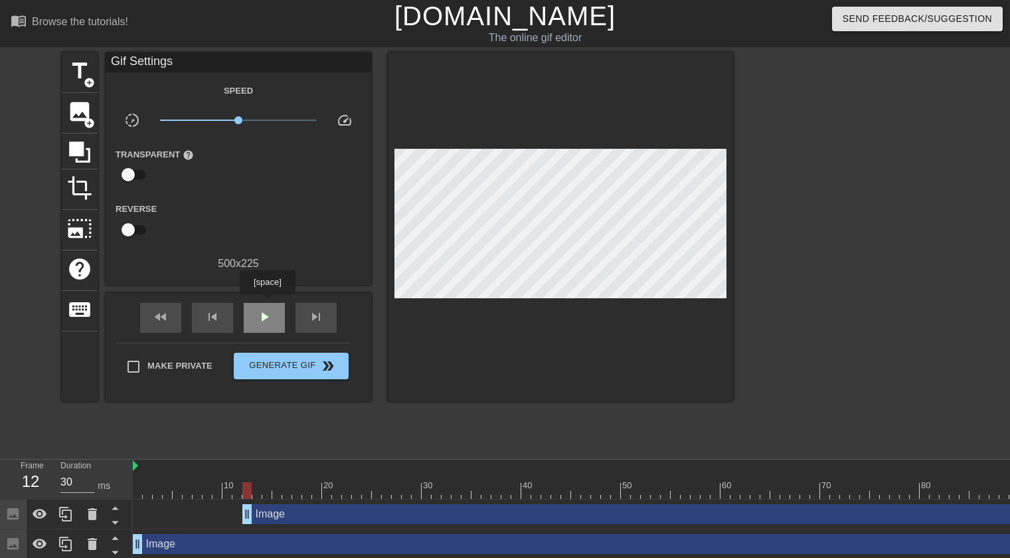
click at [267, 303] on div "play_arrow" at bounding box center [264, 318] width 41 height 30
click at [267, 303] on div "pause" at bounding box center [264, 318] width 41 height 30
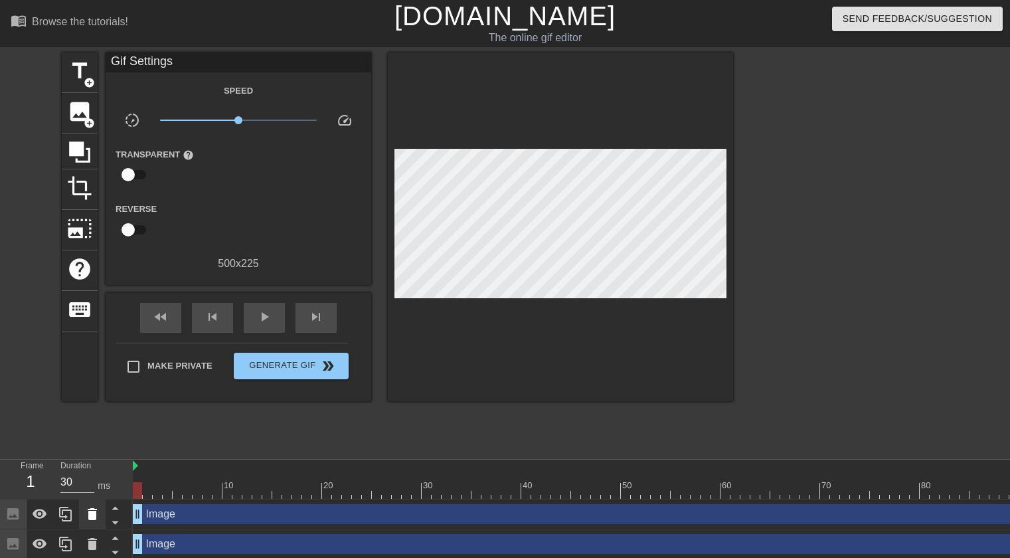
drag, startPoint x: 250, startPoint y: 514, endPoint x: 80, endPoint y: 511, distance: 169.3
click at [80, 511] on div "Frame 1 Duration 30 ms 10 20 30 40 50 60 70 80 90 Image drag_handle drag_handle…" at bounding box center [505, 509] width 1010 height 100
click at [253, 306] on div "play_arrow" at bounding box center [264, 318] width 41 height 30
type input "30"
click at [253, 306] on div "pause" at bounding box center [264, 318] width 41 height 30
